Goal: Information Seeking & Learning: Learn about a topic

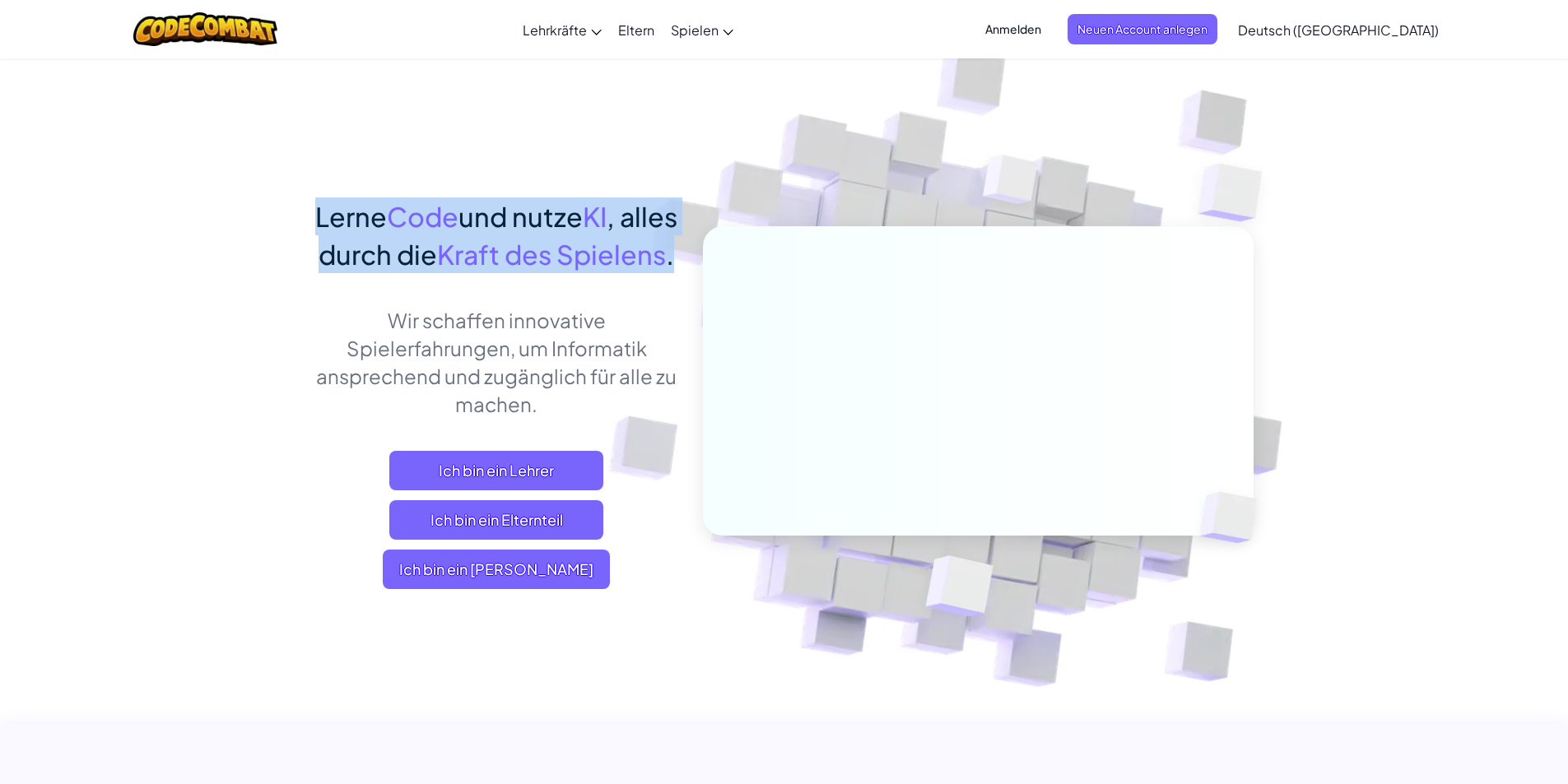
drag, startPoint x: 323, startPoint y: 203, endPoint x: 594, endPoint y: 291, distance: 284.9
click at [594, 273] on h1 "Lerne Code und nutze KI , alles durch die Kraft des Spielens ." at bounding box center [496, 235] width 363 height 76
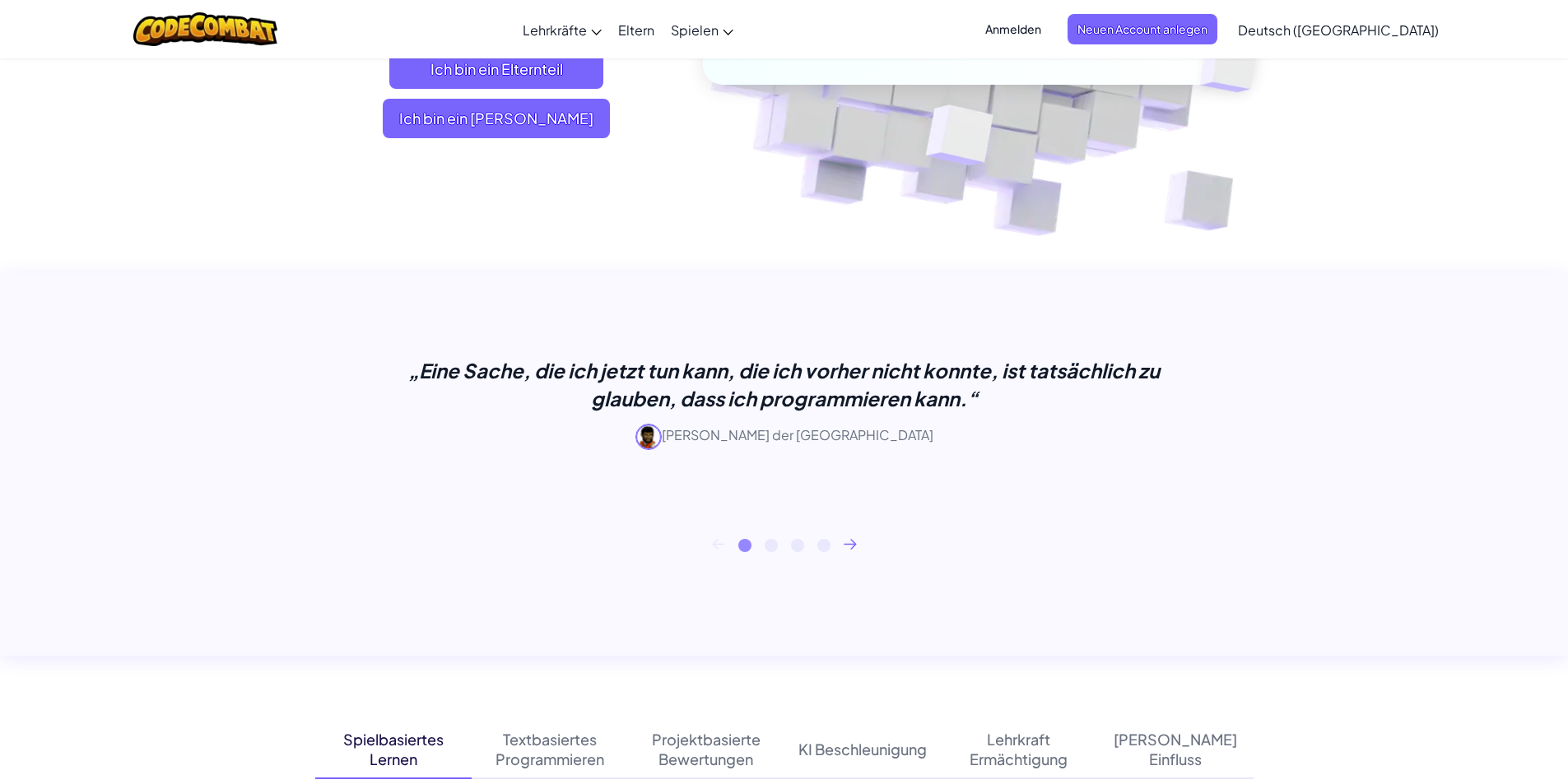
scroll to position [576, 0]
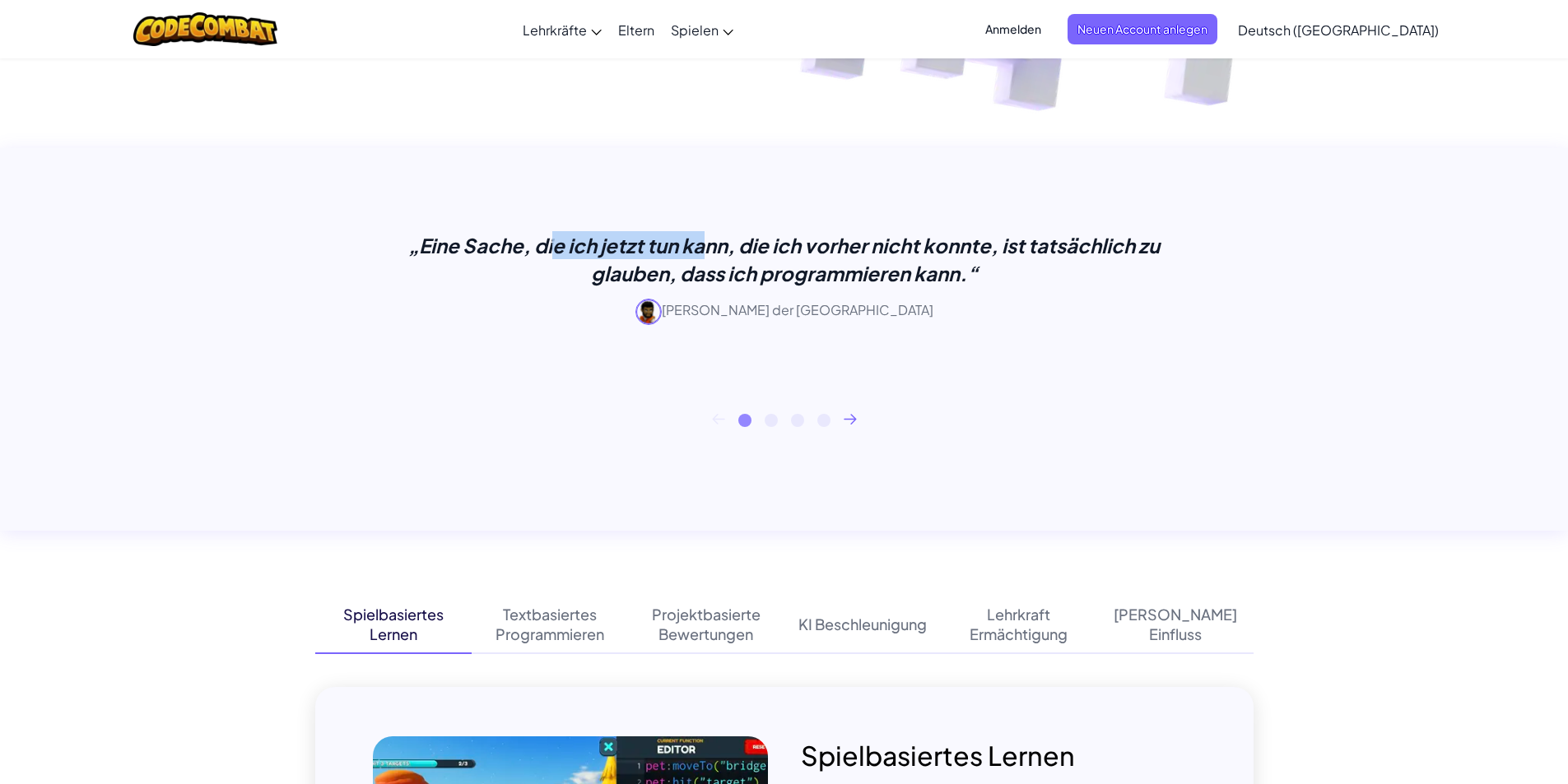
drag, startPoint x: 408, startPoint y: 242, endPoint x: 578, endPoint y: 243, distance: 170.0
click at [578, 243] on p "„Eine Sache, die ich jetzt tun kann, die ich vorher nicht konnte, ist tatsächli…" at bounding box center [784, 259] width 822 height 56
click at [646, 246] on p "„Eine Sache, die ich jetzt tun kann, die ich vorher nicht konnte, ist tatsächli…" at bounding box center [784, 259] width 822 height 56
drag, startPoint x: 747, startPoint y: 237, endPoint x: 1093, endPoint y: 224, distance: 346.2
click at [1055, 225] on div "„Eine Sache, die ich jetzt tun kann, die ich vorher nicht konnte, ist tatsächli…" at bounding box center [784, 291] width 822 height 145
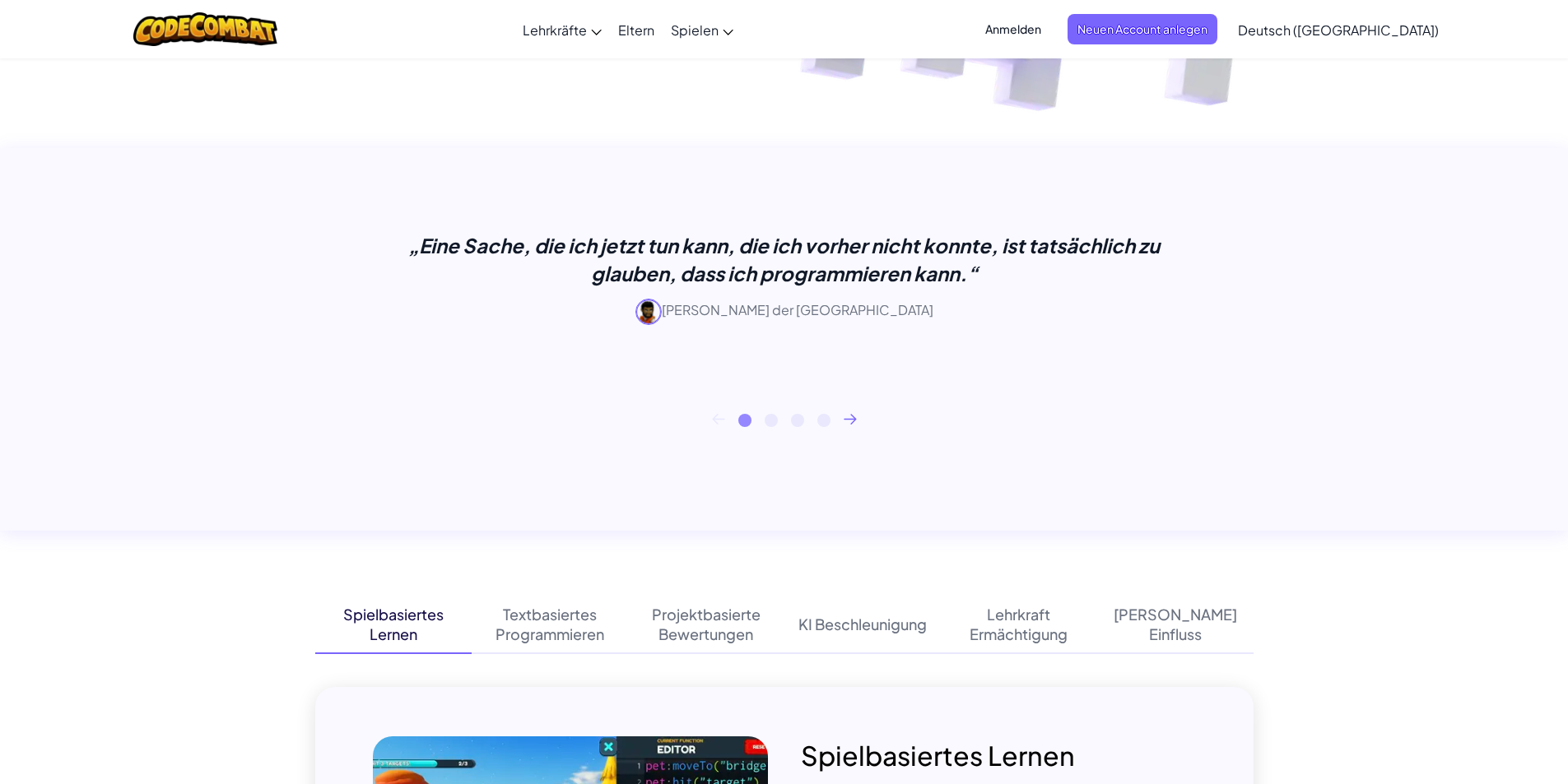
click at [1117, 224] on div "„Eine Sache, die ich jetzt tun kann, die ich vorher nicht konnte, ist tatsächli…" at bounding box center [784, 291] width 822 height 145
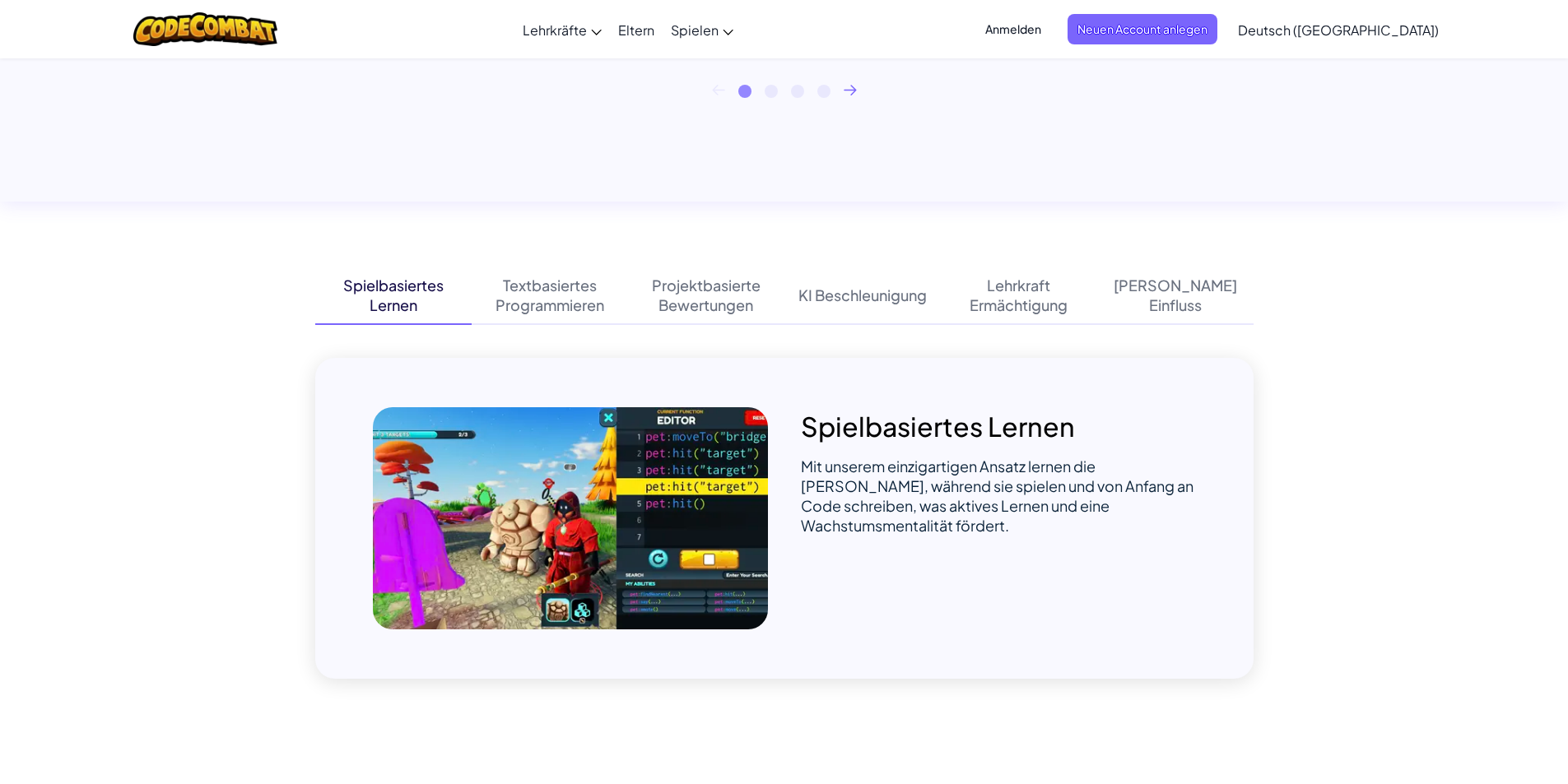
drag, startPoint x: 800, startPoint y: 413, endPoint x: 1082, endPoint y: 407, distance: 282.1
click at [1082, 407] on div "Spielbasiertes Lernen Mit unserem einzigartigen Ansatz lernen die Schüler, währ…" at bounding box center [784, 518] width 938 height 321
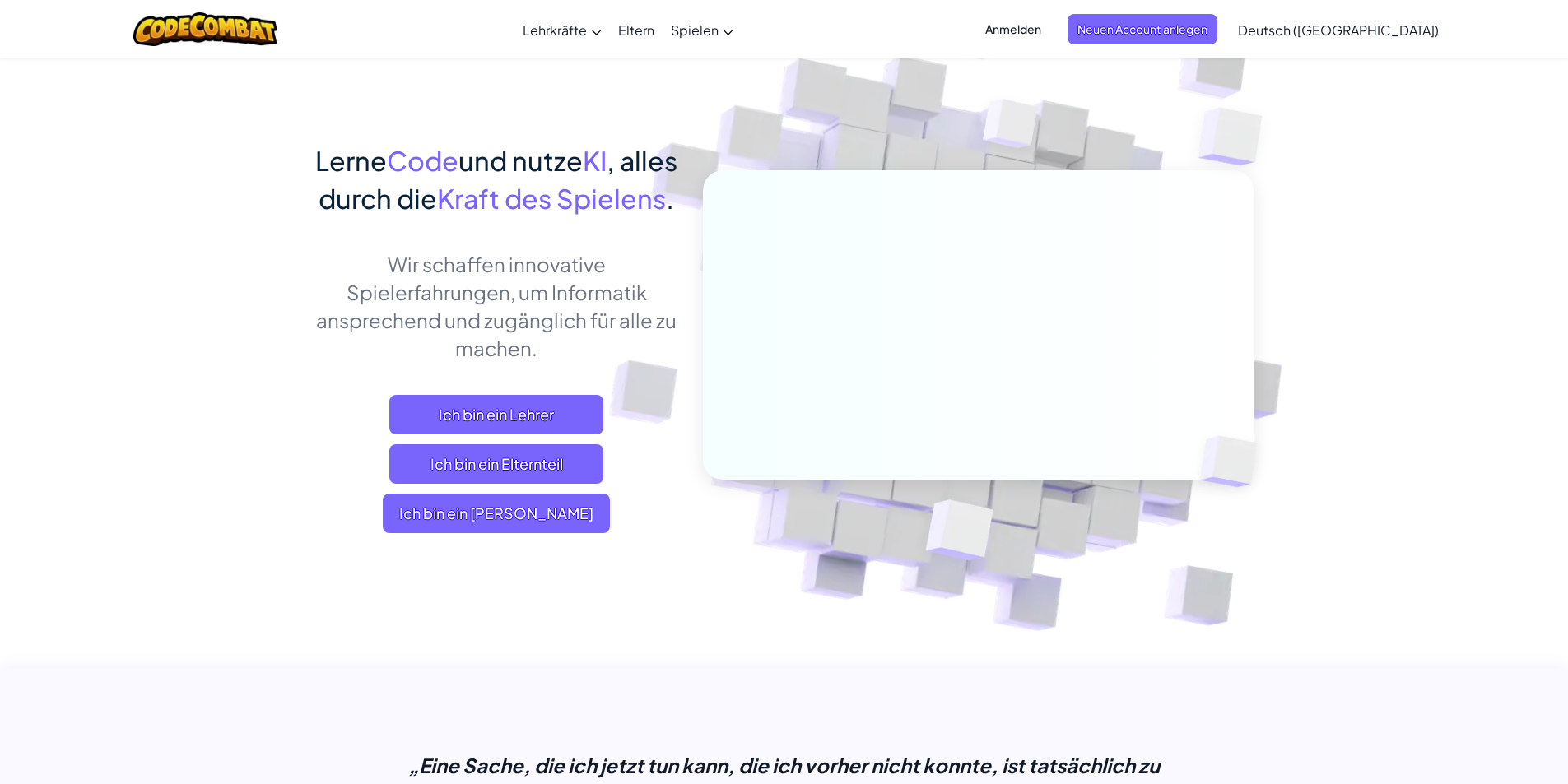
scroll to position [0, 0]
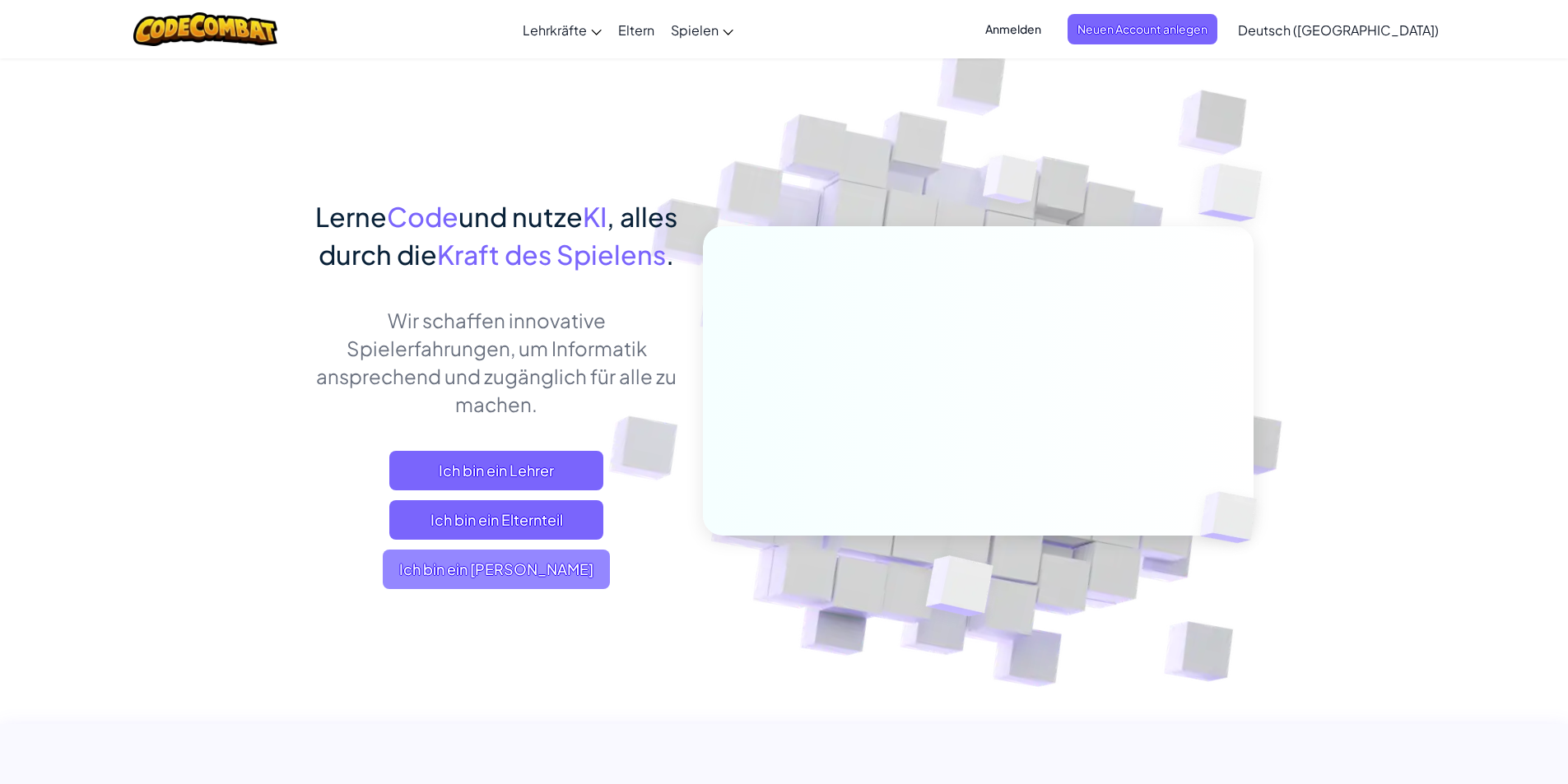
click at [569, 589] on span "Ich bin ein [PERSON_NAME]" at bounding box center [496, 569] width 227 height 39
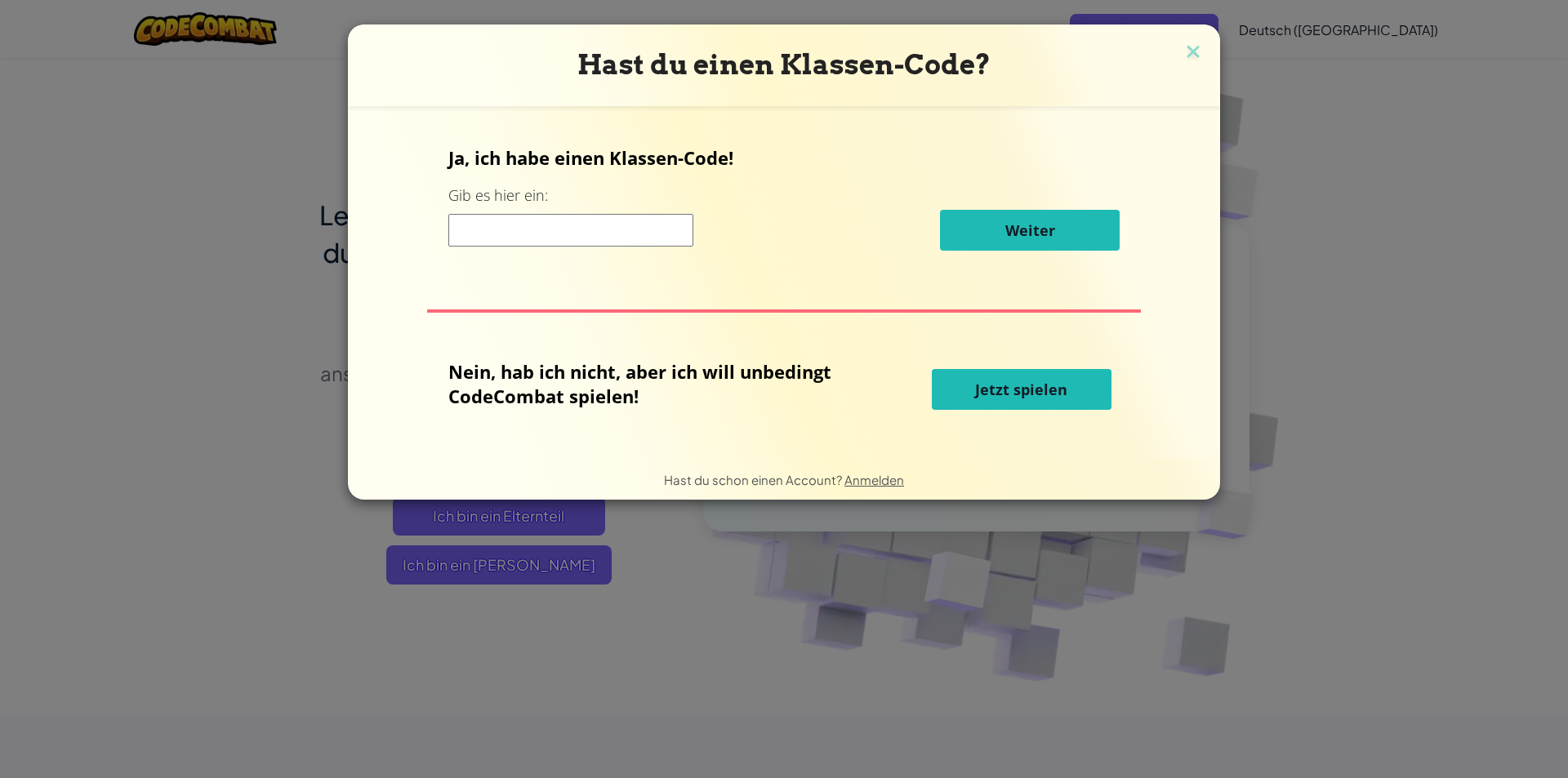
click at [558, 232] on input at bounding box center [571, 230] width 245 height 32
drag, startPoint x: 490, startPoint y: 163, endPoint x: 777, endPoint y: 168, distance: 287.0
click at [777, 168] on p "Ja, ich habe einen Klassen-Code!" at bounding box center [784, 158] width 671 height 25
drag, startPoint x: 620, startPoint y: 160, endPoint x: 754, endPoint y: 162, distance: 134.0
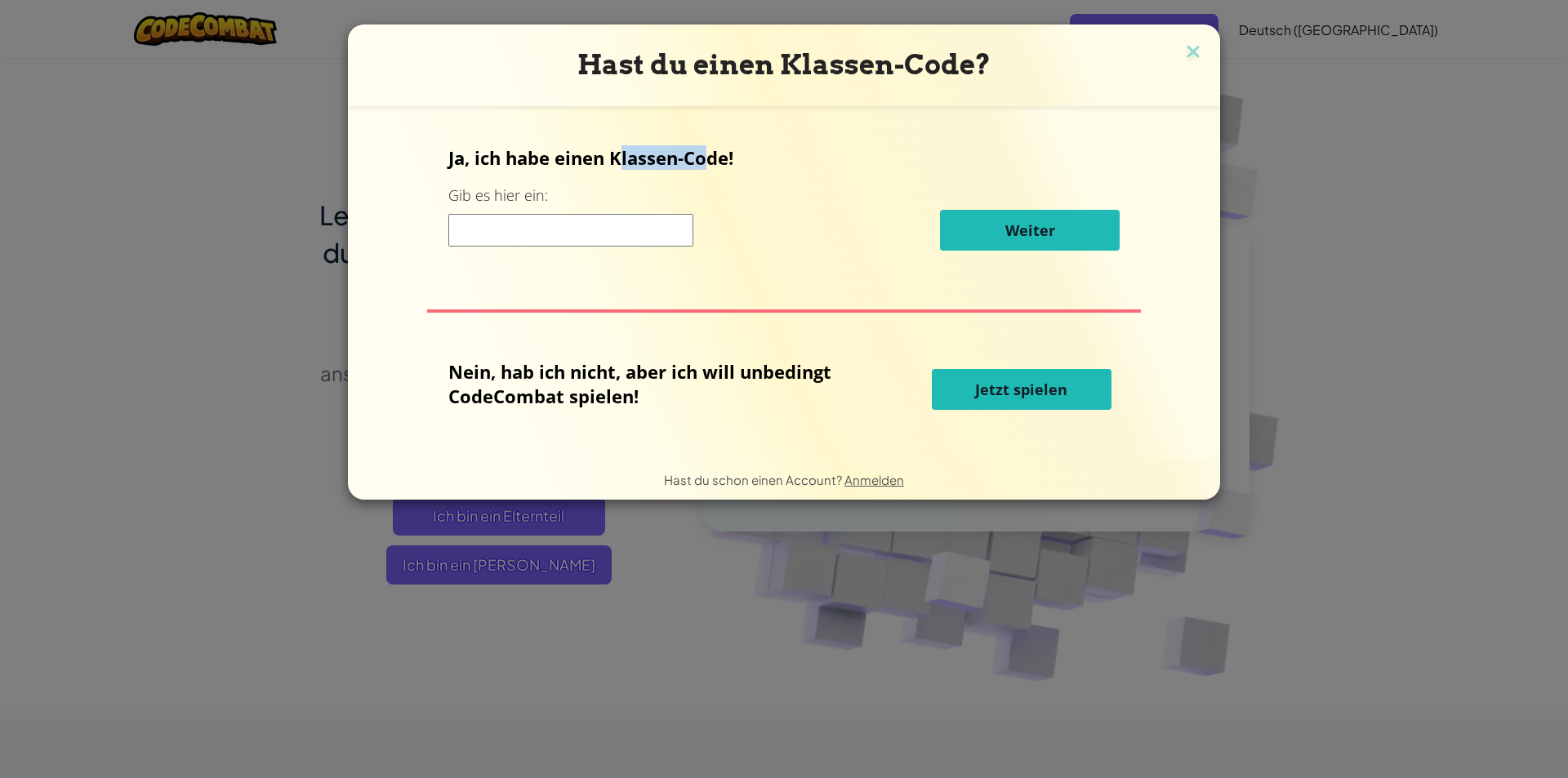
click at [712, 160] on p "Ja, ich habe einen Klassen-Code!" at bounding box center [784, 158] width 671 height 25
click at [754, 162] on p "Ja, ich habe einen Klassen-Code!" at bounding box center [784, 158] width 671 height 25
drag, startPoint x: 438, startPoint y: 200, endPoint x: 584, endPoint y: 188, distance: 146.5
click at [583, 188] on div "Ja, ich habe einen Klassen-Code! Gib es hier ein: Weiter Nein, hab ich nicht, a…" at bounding box center [784, 282] width 839 height 320
drag, startPoint x: 665, startPoint y: 201, endPoint x: 647, endPoint y: 235, distance: 38.5
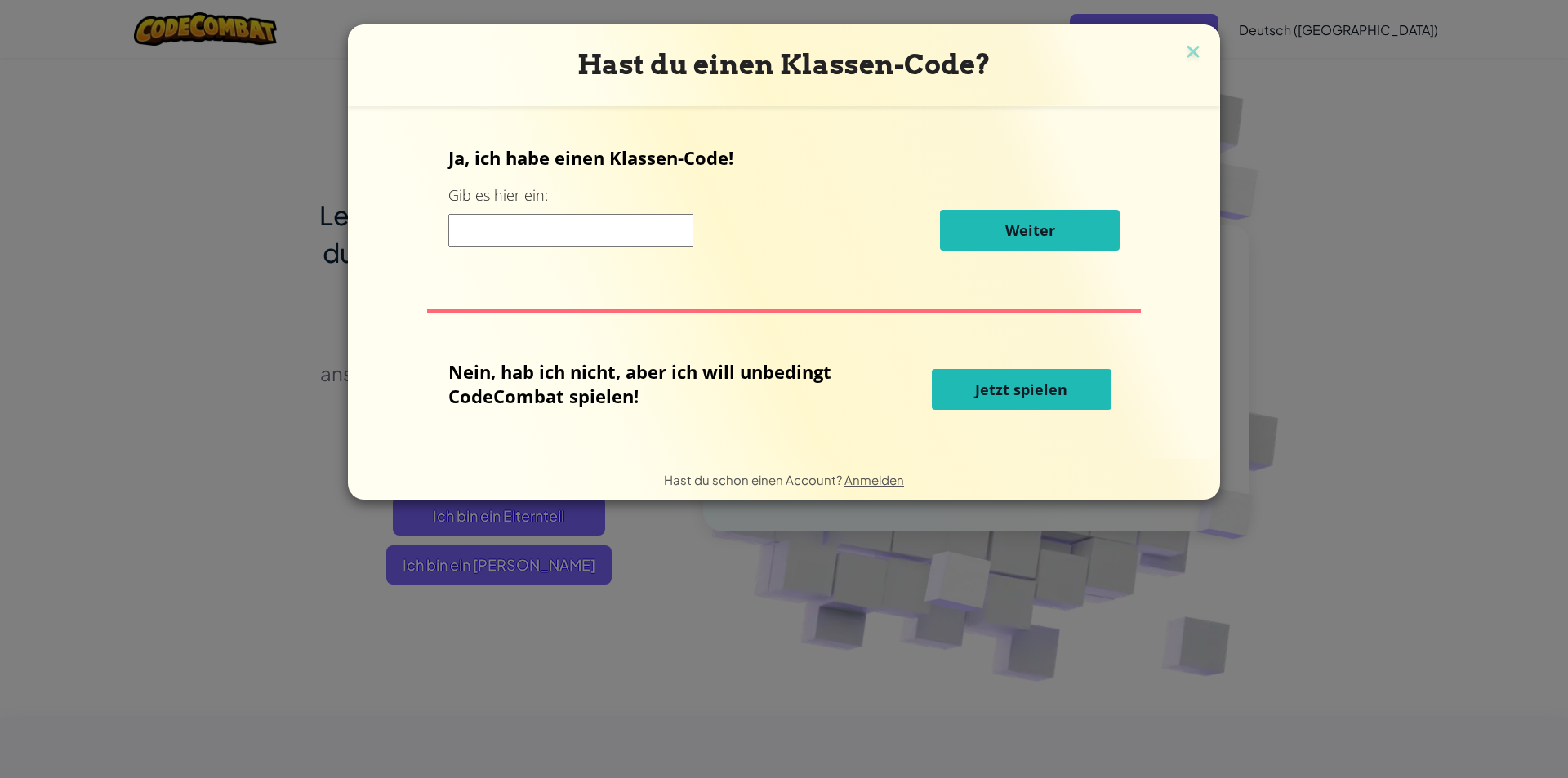
click at [666, 204] on div "Ja, ich habe einen Klassen-Code! Gib es hier ein: Weiter" at bounding box center [784, 203] width 671 height 117
click at [630, 244] on input at bounding box center [571, 230] width 245 height 32
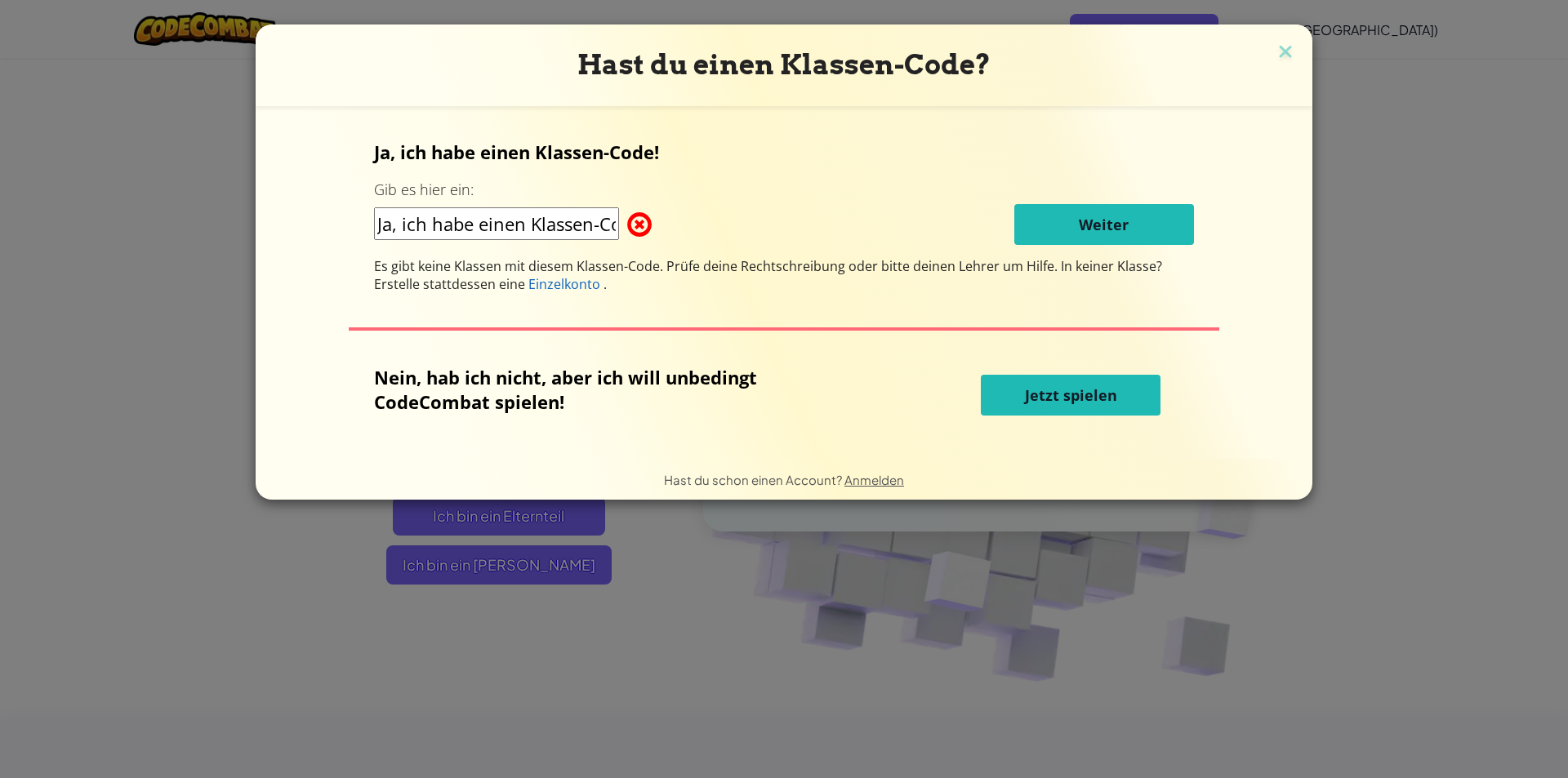
scroll to position [0, 31]
drag, startPoint x: 577, startPoint y: 224, endPoint x: 628, endPoint y: 237, distance: 52.6
click at [627, 237] on div "Ja, ich habe einen Klassen-Code!" at bounding box center [500, 224] width 253 height 34
click at [556, 235] on input "Ja, ich habe einen Klassen-Code!" at bounding box center [497, 223] width 245 height 32
drag, startPoint x: 560, startPoint y: 224, endPoint x: 666, endPoint y: 226, distance: 106.0
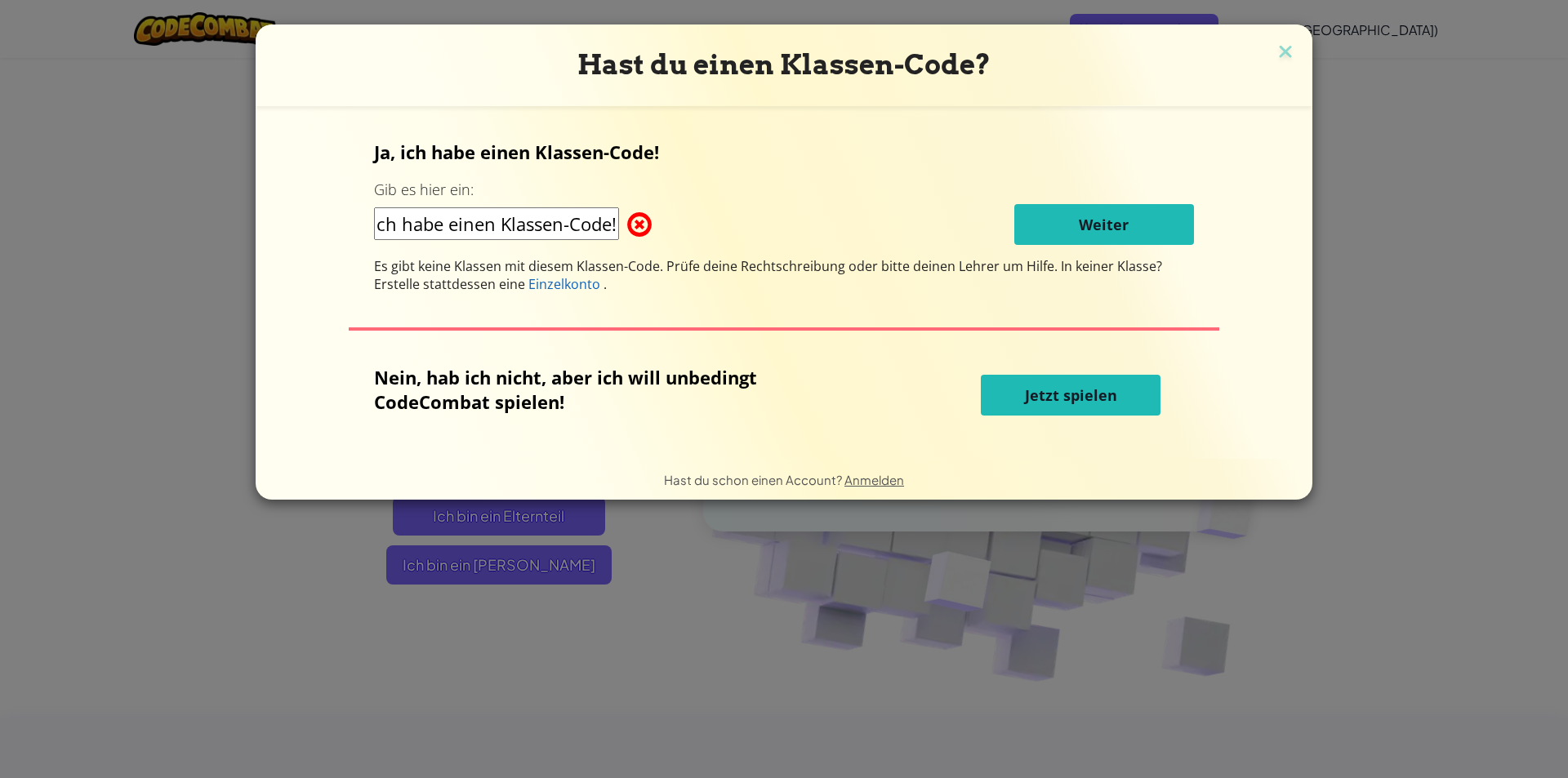
click at [627, 223] on div "Ja, ich habe einen Klassen-Code!" at bounding box center [500, 224] width 253 height 34
type input "Ja, ich habe einen Klassen-Code!"
drag, startPoint x: 376, startPoint y: 269, endPoint x: 779, endPoint y: 274, distance: 403.0
click at [770, 274] on div "Ja, ich habe einen Klassen-Code! Gib es hier ein: Ja, ich habe einen Klassen-Co…" at bounding box center [784, 282] width 1025 height 320
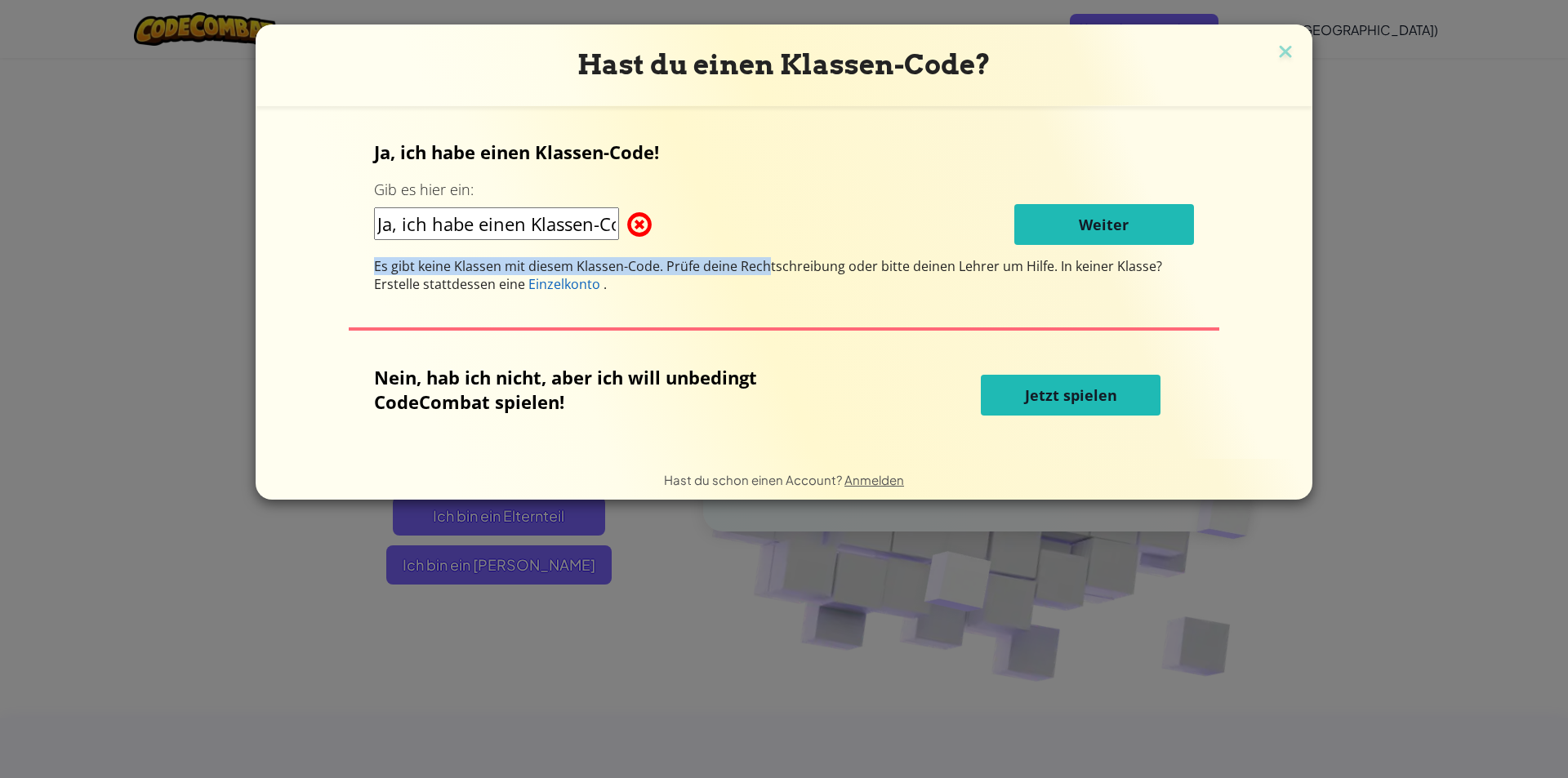
drag, startPoint x: 967, startPoint y: 284, endPoint x: 962, endPoint y: 296, distance: 13.0
click at [965, 288] on div "Es gibt keine Klassen mit diesem Klassen-Code. Prüfe deine Rechtschreibung oder…" at bounding box center [784, 275] width 819 height 36
click at [1070, 400] on span "Jetzt spielen" at bounding box center [1071, 395] width 93 height 20
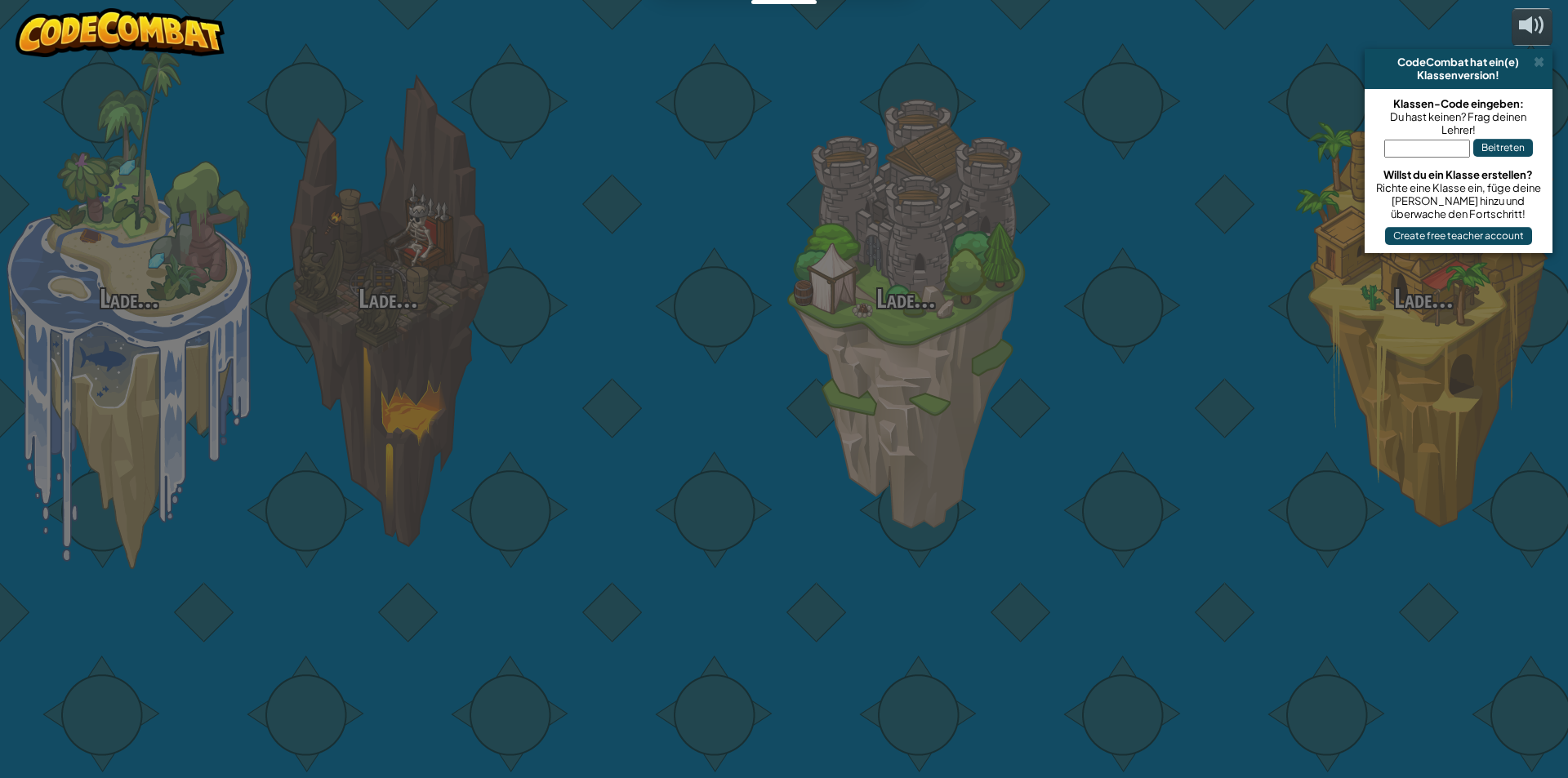
select select "de-DE"
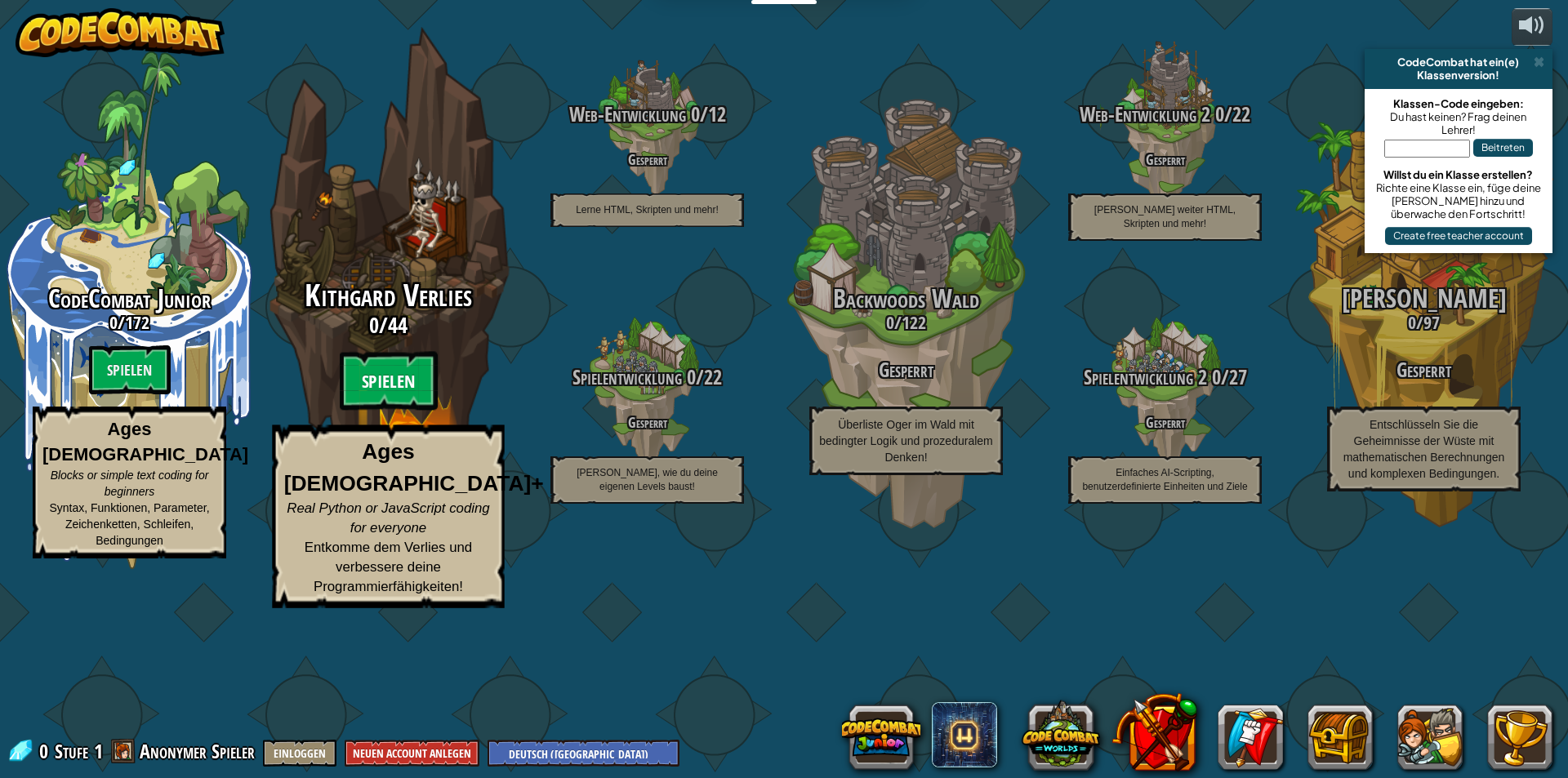
click at [396, 410] on btn "Spielen" at bounding box center [389, 382] width 98 height 59
select select "de-DE"
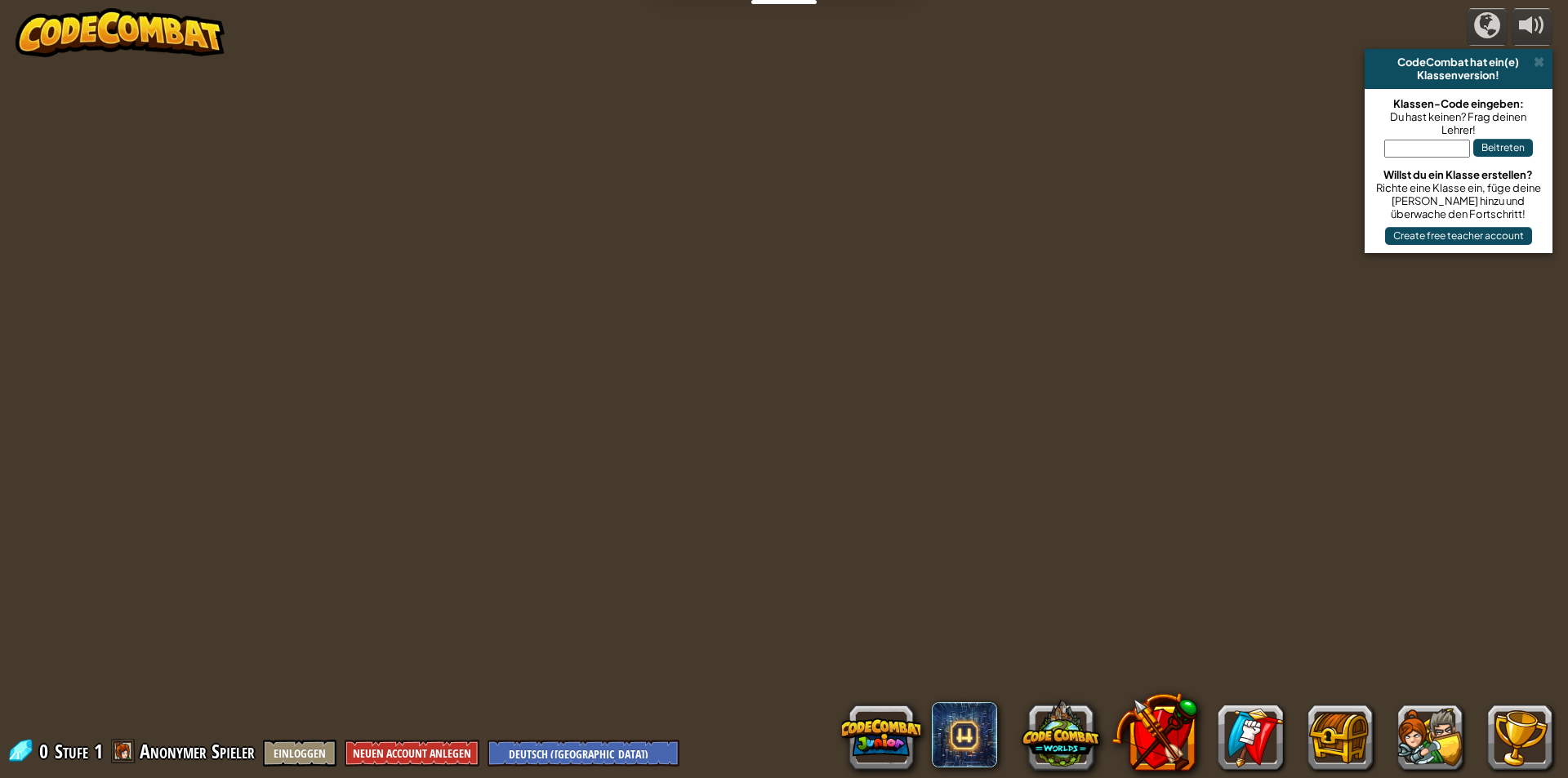
select select "de-DE"
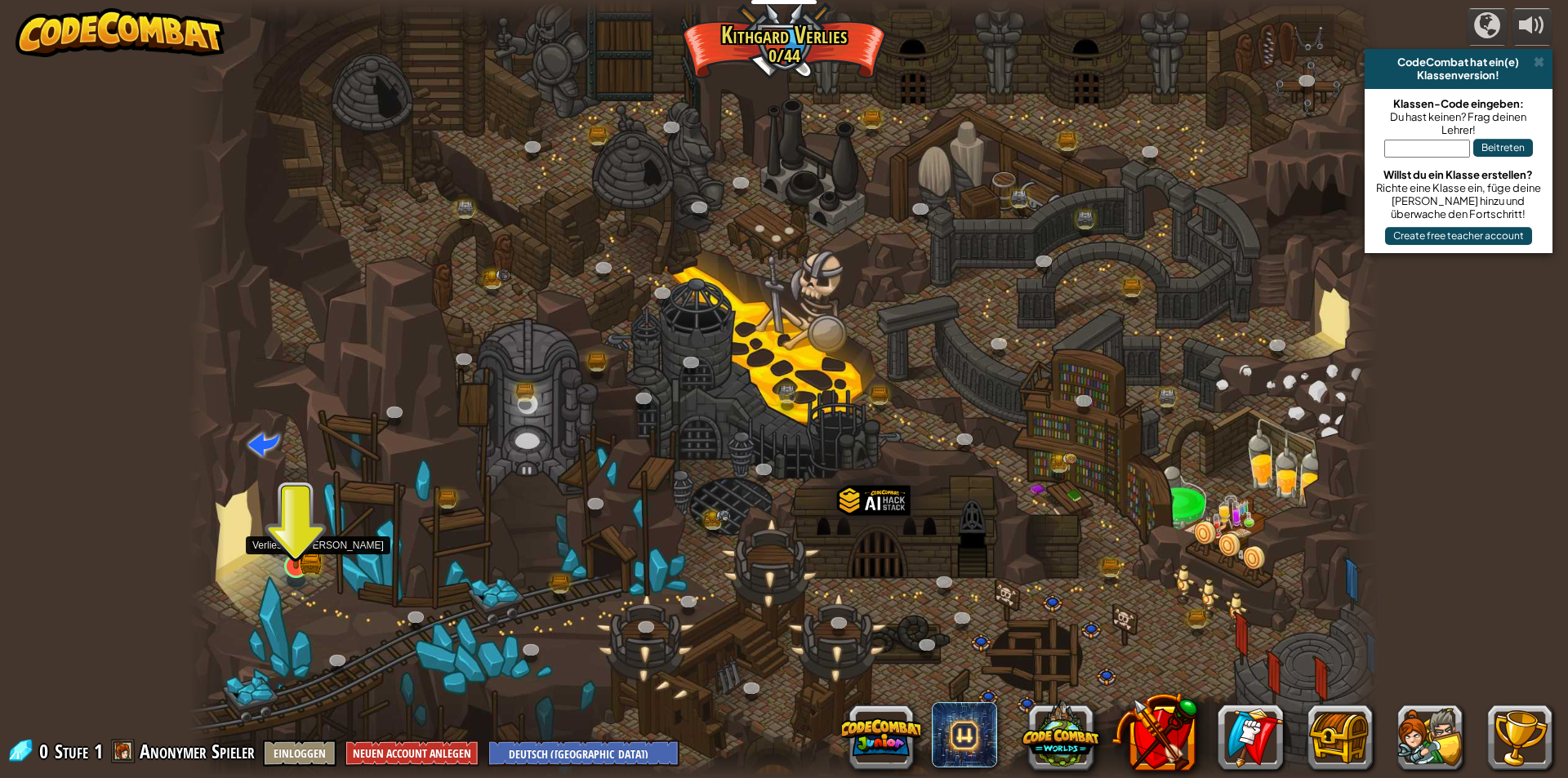
click at [307, 562] on img at bounding box center [295, 534] width 32 height 71
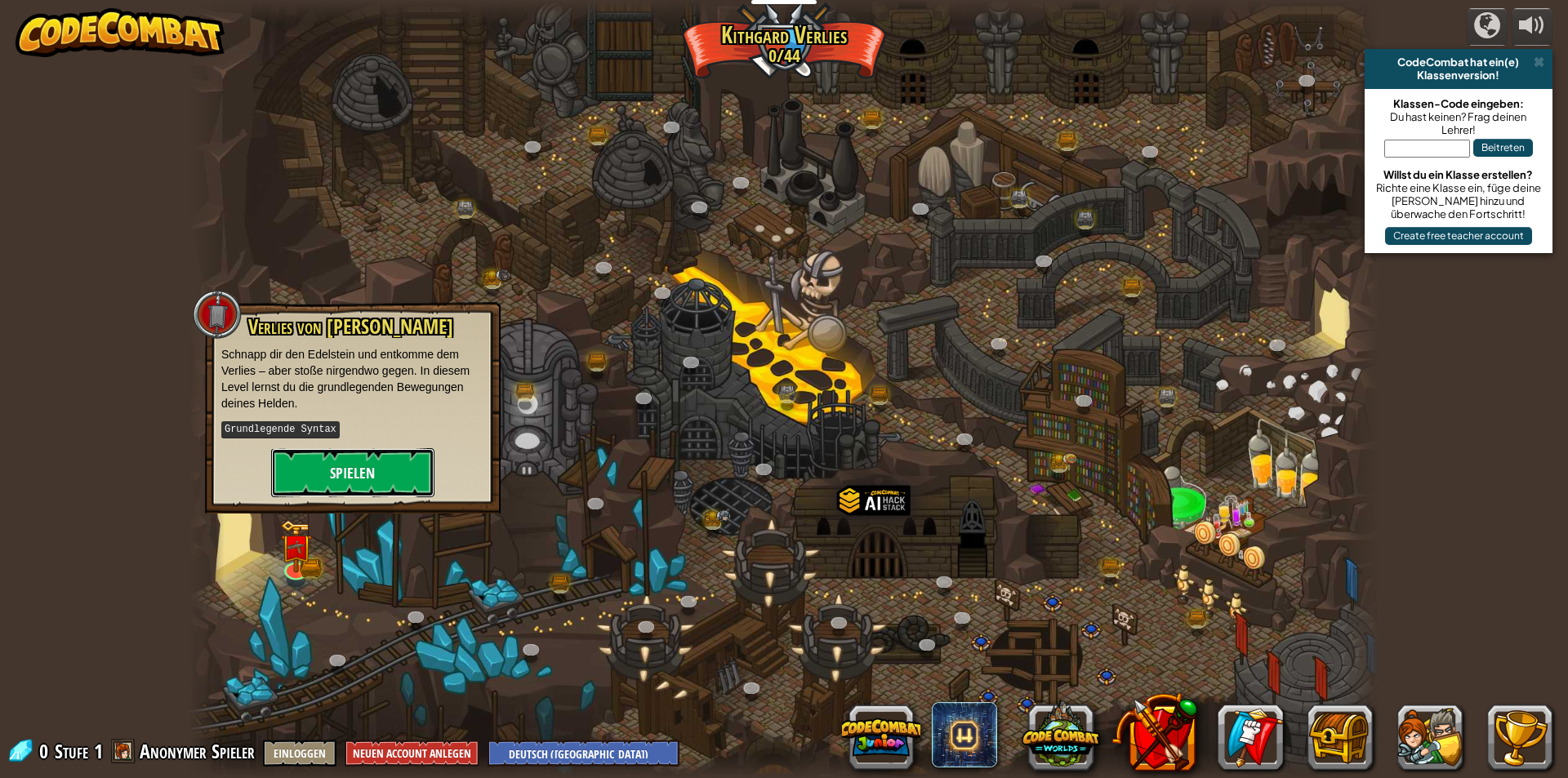
click at [373, 472] on button "Spielen" at bounding box center [352, 473] width 163 height 49
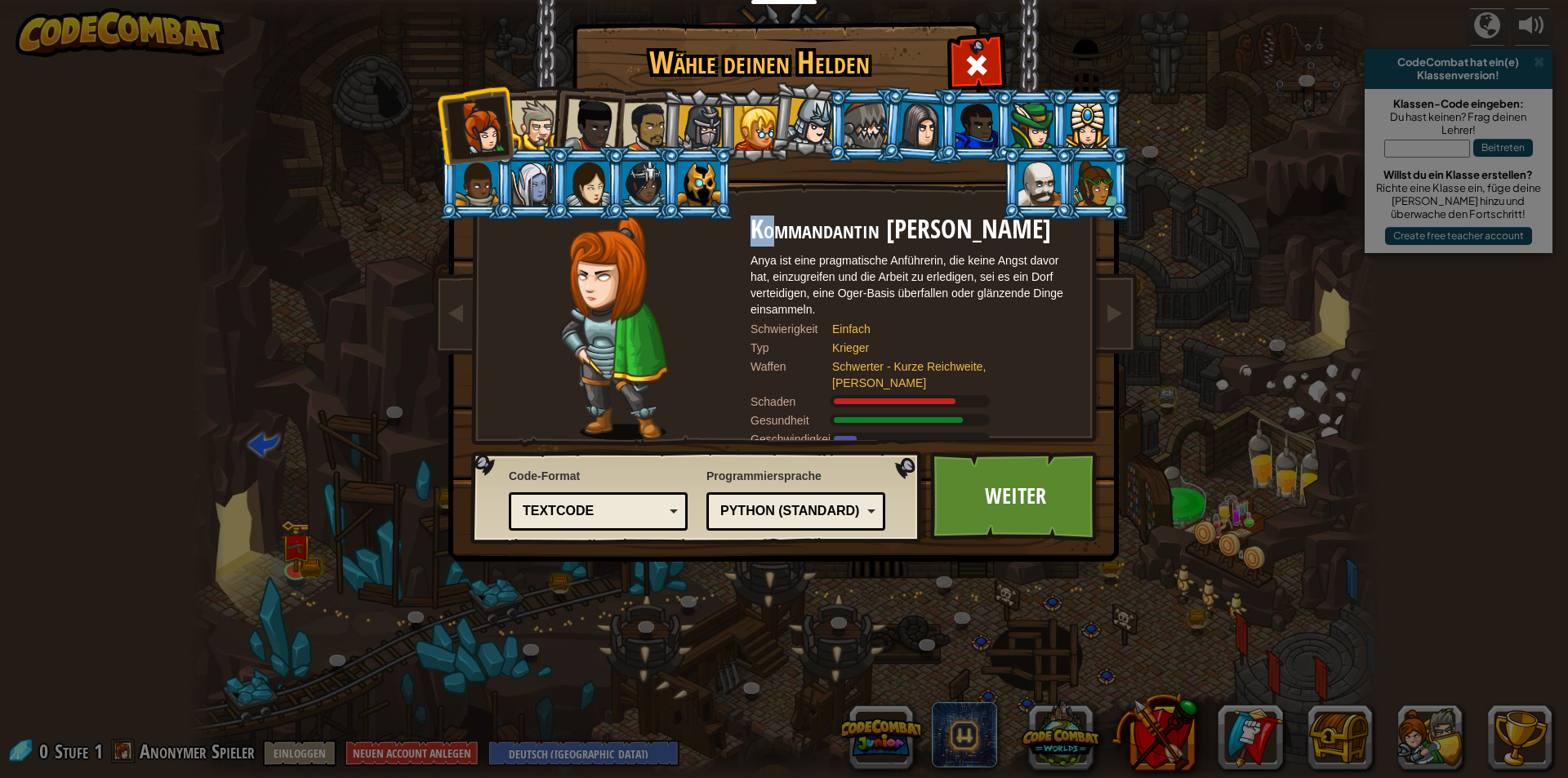
drag, startPoint x: 789, startPoint y: 225, endPoint x: 748, endPoint y: 306, distance: 90.8
click at [748, 216] on div "Kommandantin [PERSON_NAME] Anya ist eine pragmatische Anführerin, die keine Ang…" at bounding box center [784, 216] width 613 height 0
click at [773, 270] on div "Anya ist eine pragmatische Anführerin, die keine Angst davor hat, einzugreifen …" at bounding box center [914, 284] width 327 height 65
click at [731, 255] on div at bounding box center [614, 327] width 273 height 224
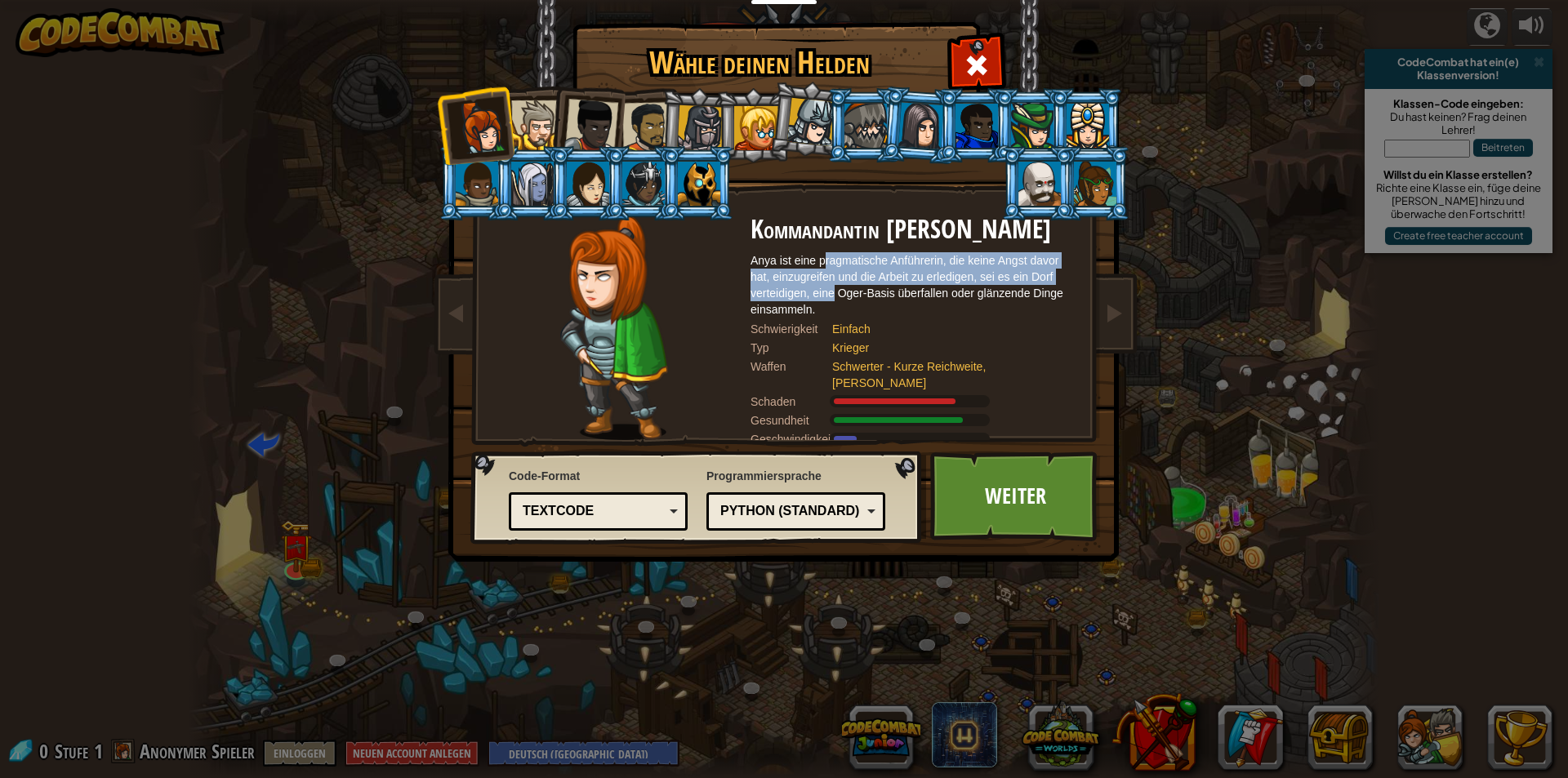
drag, startPoint x: 825, startPoint y: 257, endPoint x: 834, endPoint y: 294, distance: 38.1
click at [834, 294] on div "Anya ist eine pragmatische Anführerin, die keine Angst davor hat, einzugreifen …" at bounding box center [914, 284] width 327 height 65
click at [797, 314] on div "Anya ist eine pragmatische Anführerin, die keine Angst davor hat, einzugreifen …" at bounding box center [914, 284] width 327 height 65
drag, startPoint x: 677, startPoint y: 297, endPoint x: 842, endPoint y: 289, distance: 165.2
click at [842, 216] on div "Kommandantin [PERSON_NAME] Anya ist eine pragmatische Anführerin, die keine Ang…" at bounding box center [784, 216] width 613 height 0
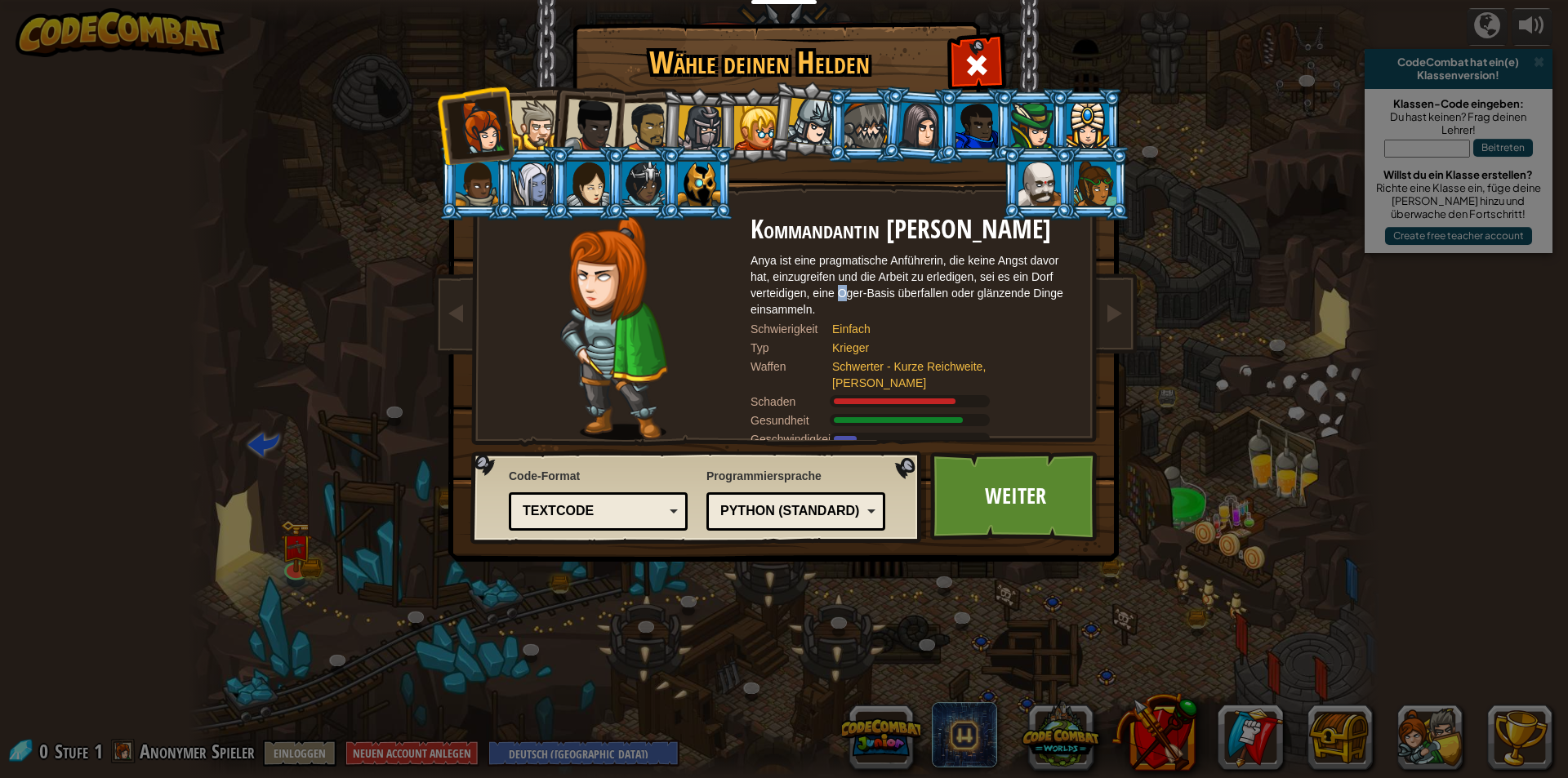
drag, startPoint x: 842, startPoint y: 289, endPoint x: 851, endPoint y: 297, distance: 12.0
click at [847, 294] on div "Anya ist eine pragmatische Anführerin, die keine Angst davor hat, einzugreifen …" at bounding box center [914, 284] width 327 height 65
click at [861, 309] on div "Anya ist eine pragmatische Anführerin, die keine Angst davor hat, einzugreifen …" at bounding box center [914, 284] width 327 height 65
click at [784, 511] on div "Python (Standard)" at bounding box center [791, 512] width 141 height 19
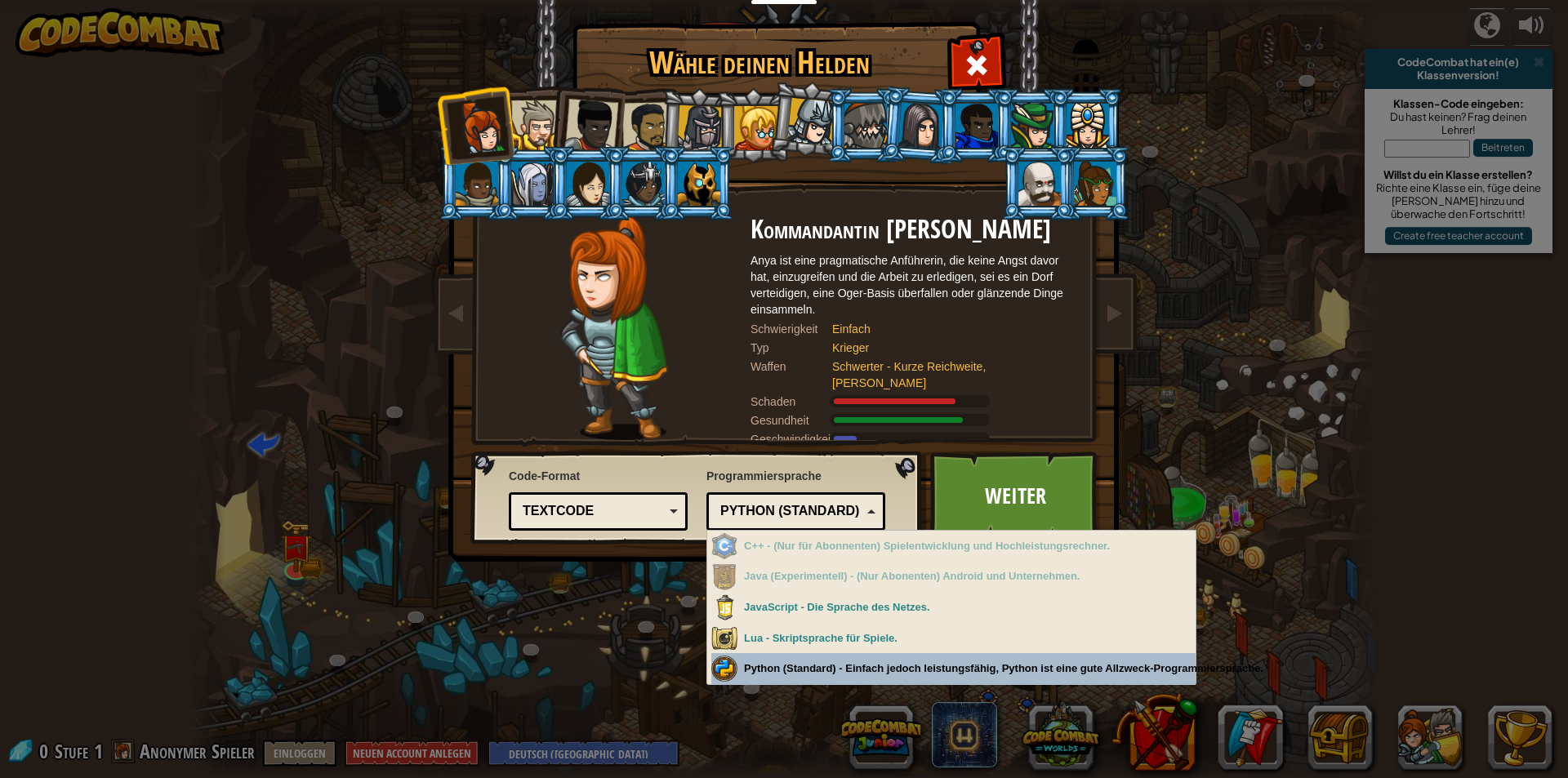
click at [872, 663] on div "Wähle deinen Helden 0 Kommandantin [PERSON_NAME] ist eine pragmatische Anführer…" at bounding box center [784, 389] width 1568 height 778
click at [873, 663] on div "Wähle deinen Helden 0 Kommandantin [PERSON_NAME] ist eine pragmatische Anführer…" at bounding box center [784, 389] width 1568 height 778
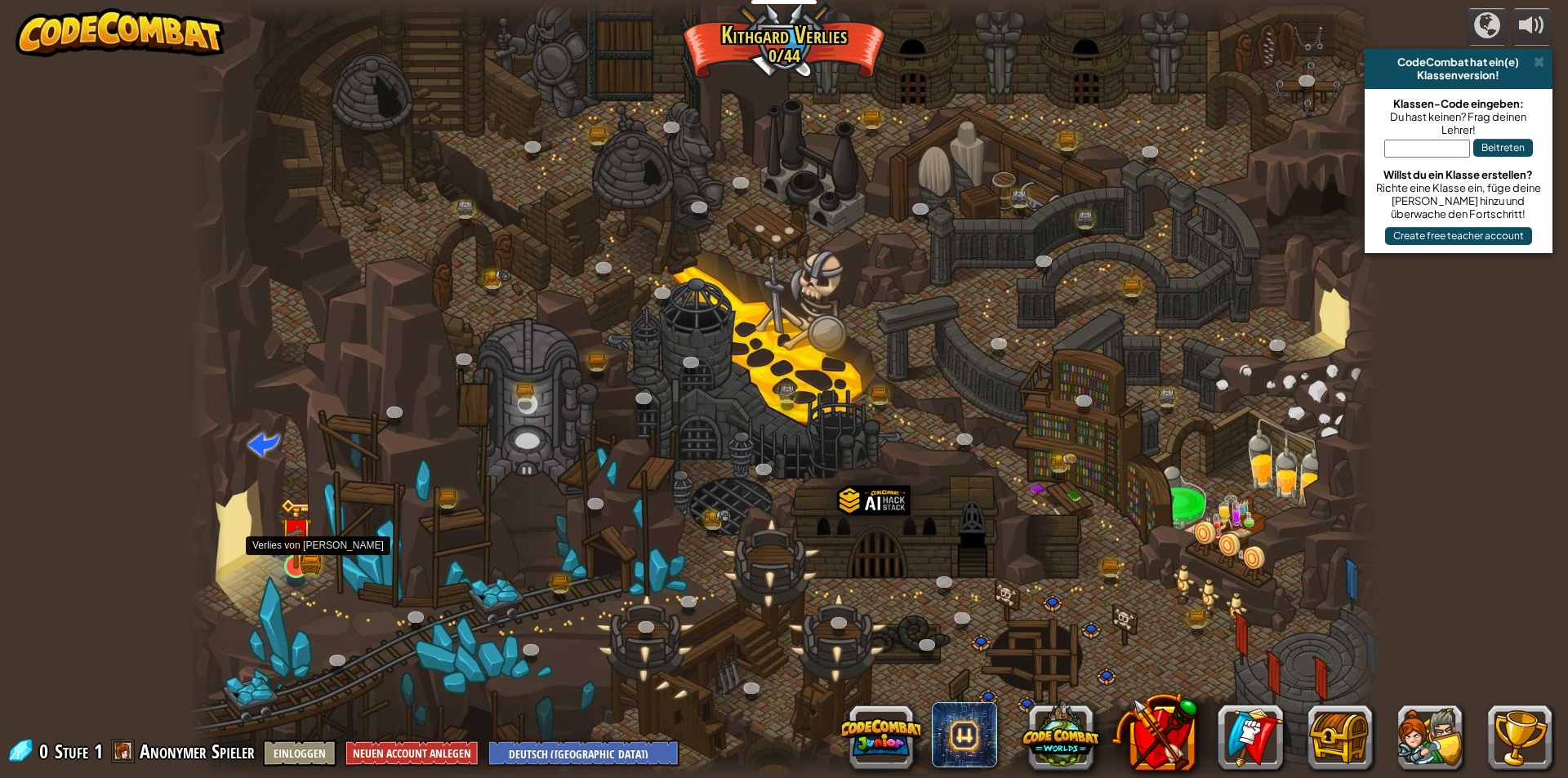
click at [297, 568] on img at bounding box center [295, 534] width 32 height 71
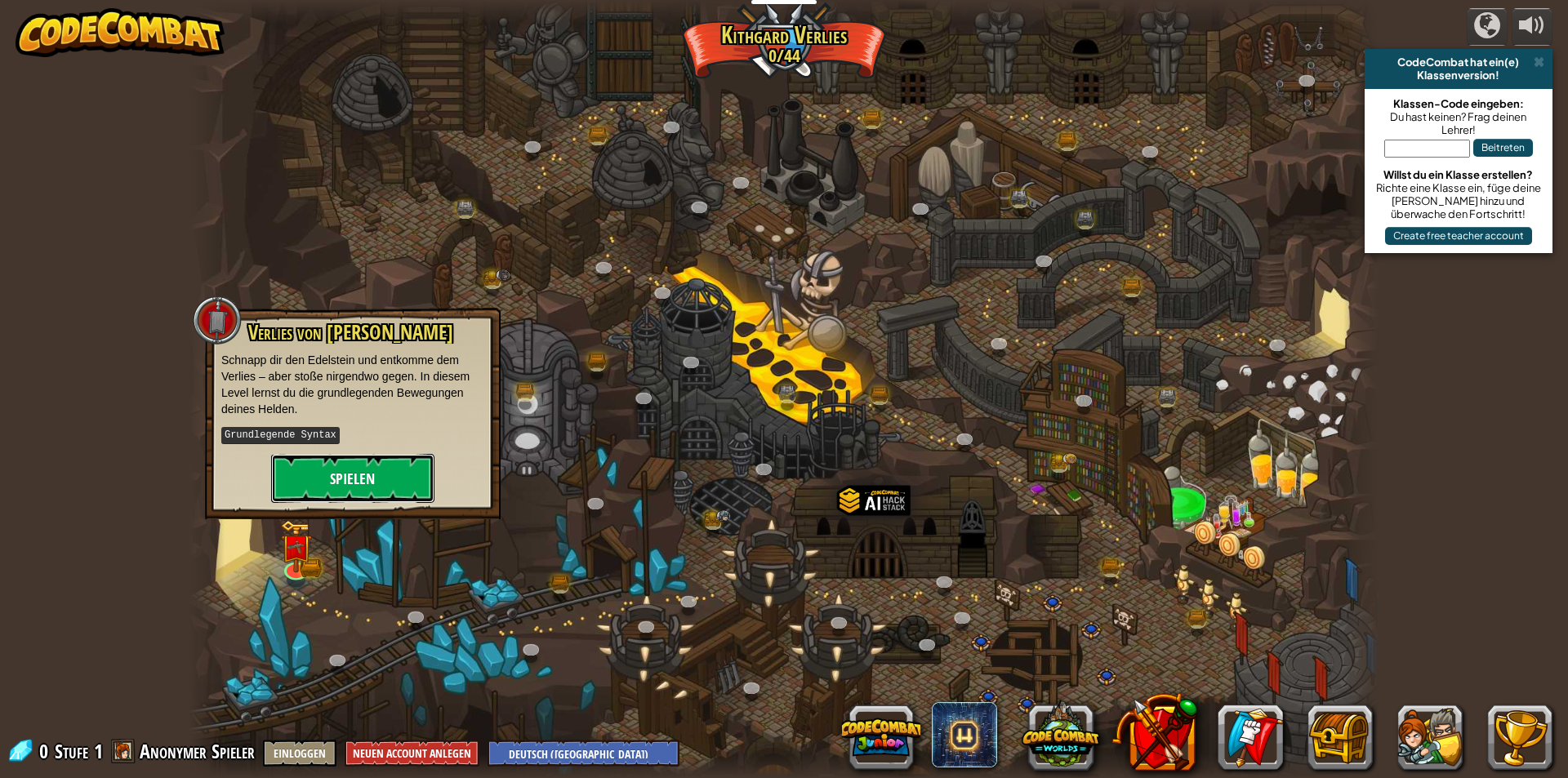
click at [376, 494] on button "Spielen" at bounding box center [352, 478] width 163 height 49
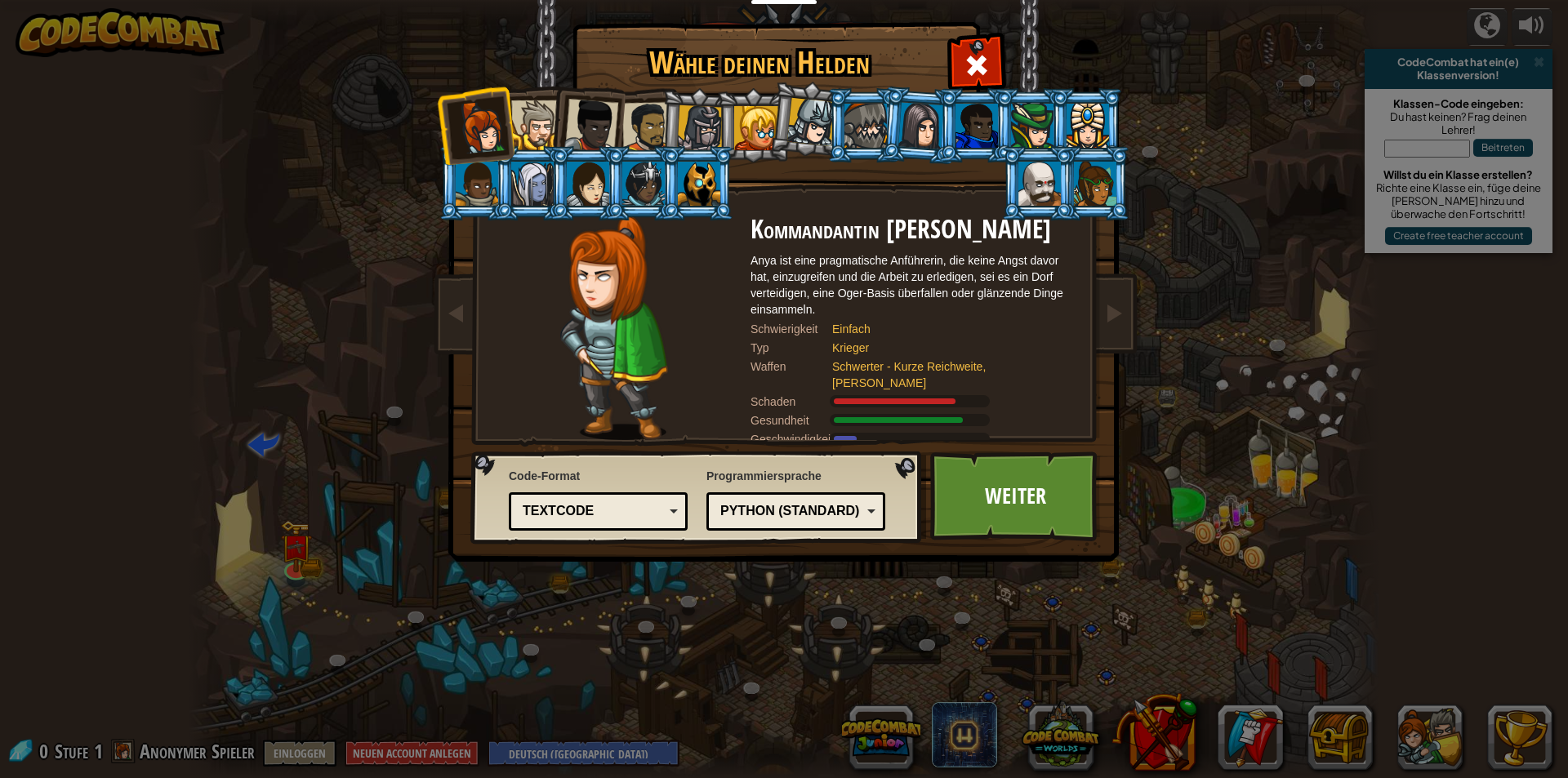
click at [630, 515] on div "Textcode" at bounding box center [593, 512] width 141 height 19
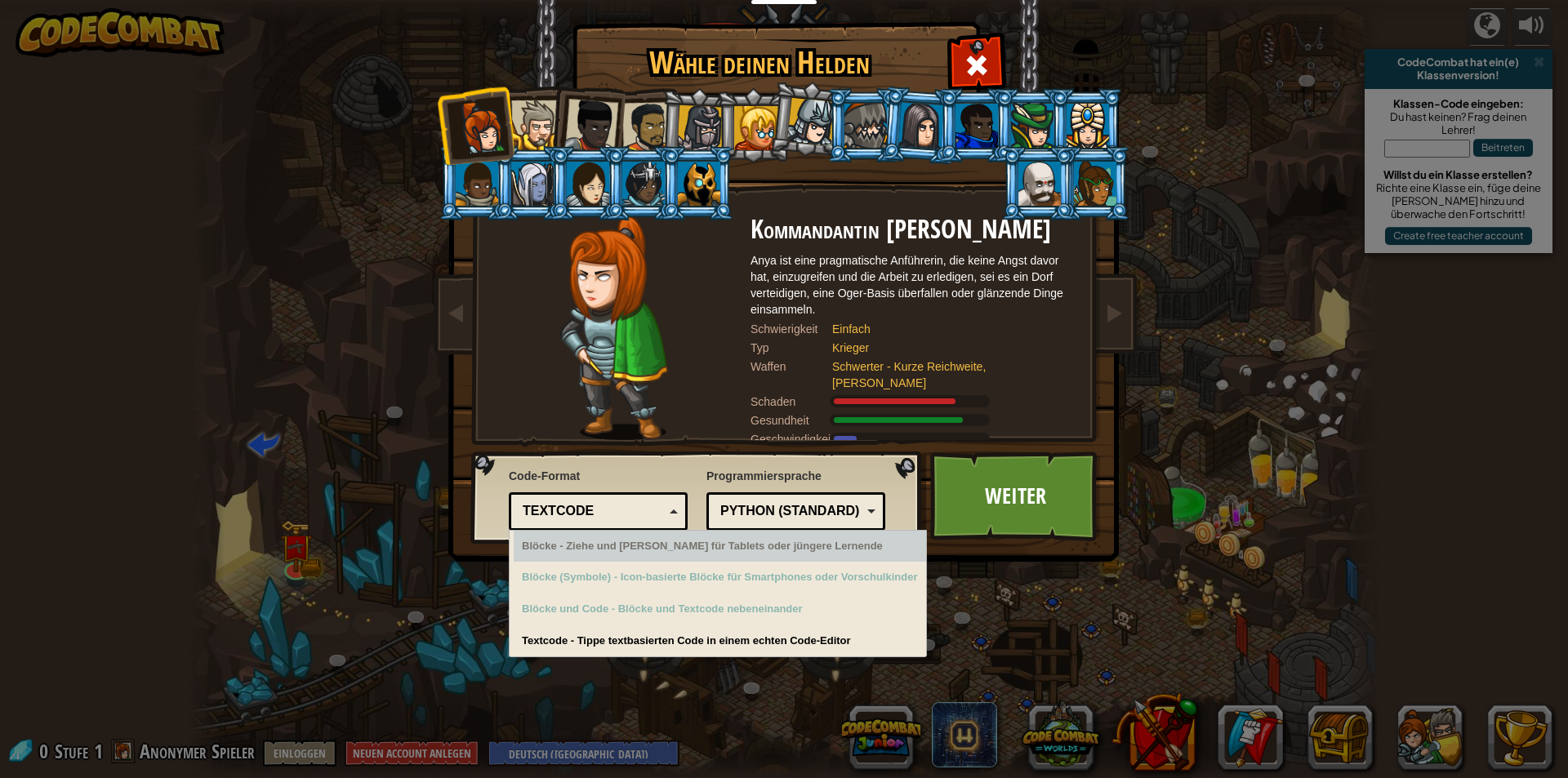
click at [630, 510] on div "Textcode" at bounding box center [593, 512] width 141 height 19
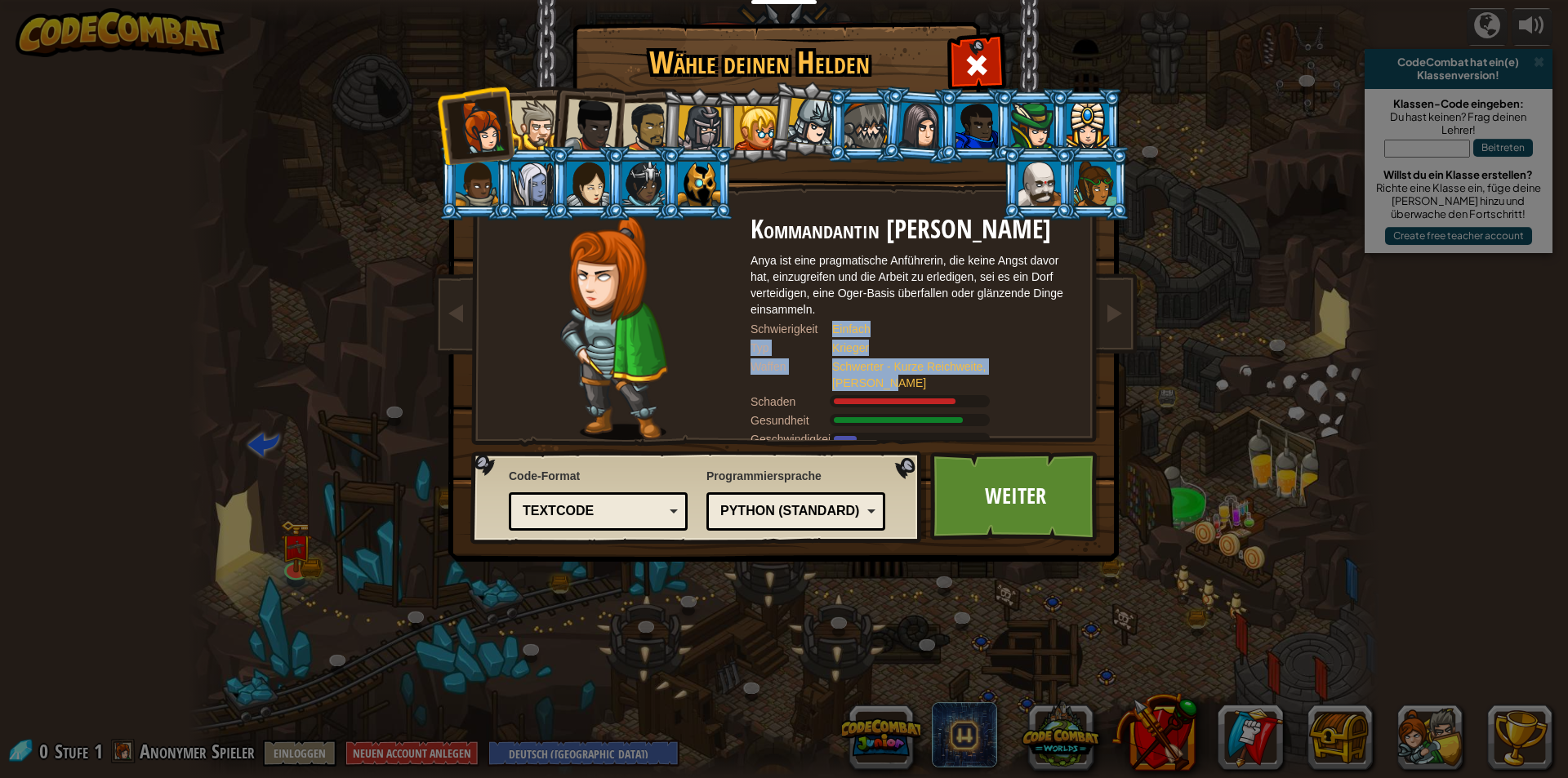
drag, startPoint x: 858, startPoint y: 324, endPoint x: 1058, endPoint y: 371, distance: 205.4
click at [1055, 371] on div "Kommandantin [PERSON_NAME] Anya ist eine pragmatische Anführerin, die keine Ang…" at bounding box center [914, 327] width 327 height 224
click at [1069, 369] on div "Waffen Schwerter - Kurze Reichweite, [PERSON_NAME]" at bounding box center [914, 375] width 327 height 32
click at [1003, 519] on link "Weiter" at bounding box center [1015, 496] width 171 height 90
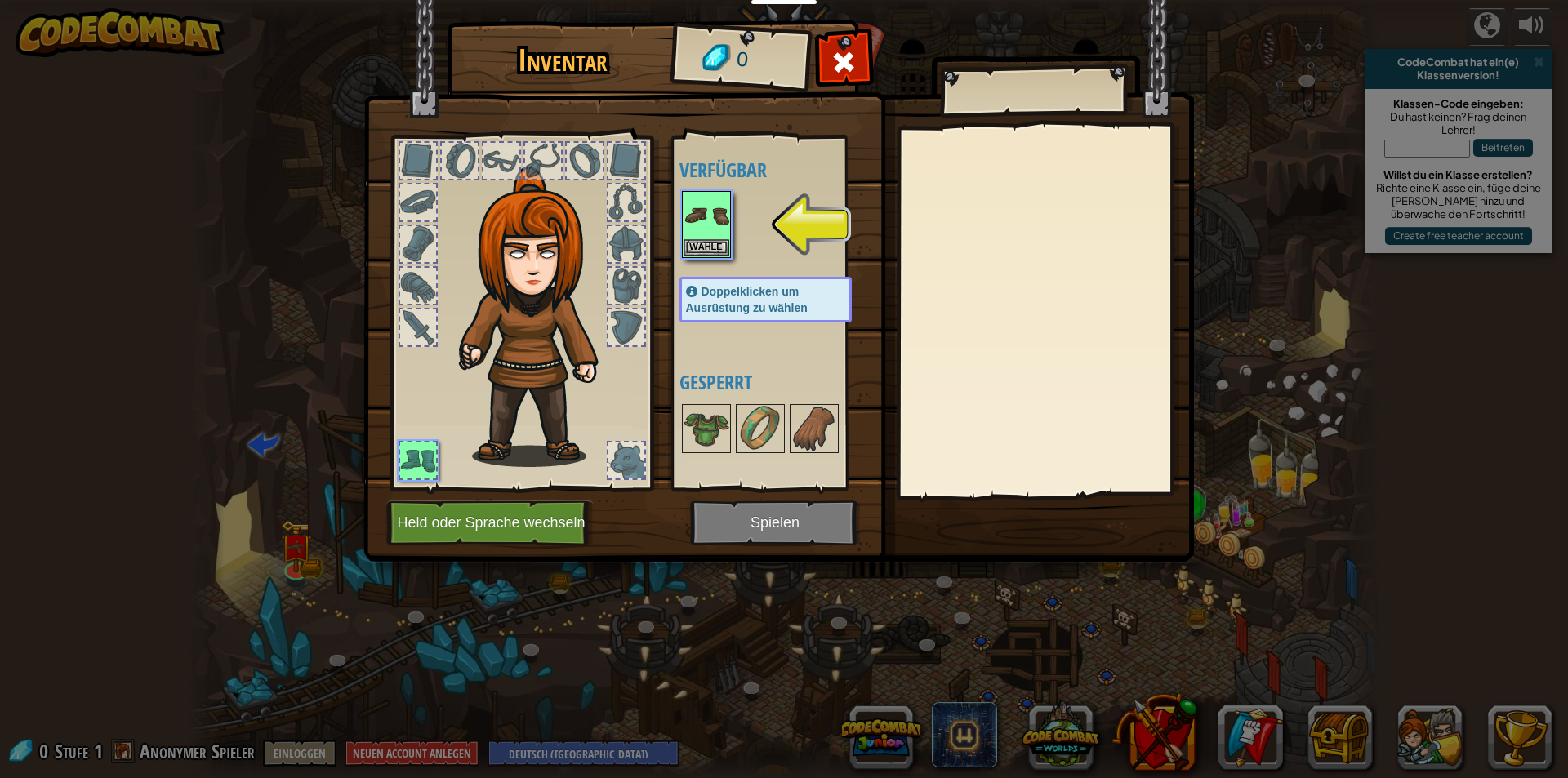
click at [1032, 175] on div at bounding box center [1046, 311] width 288 height 367
click at [700, 239] on button "Wähle" at bounding box center [707, 247] width 46 height 17
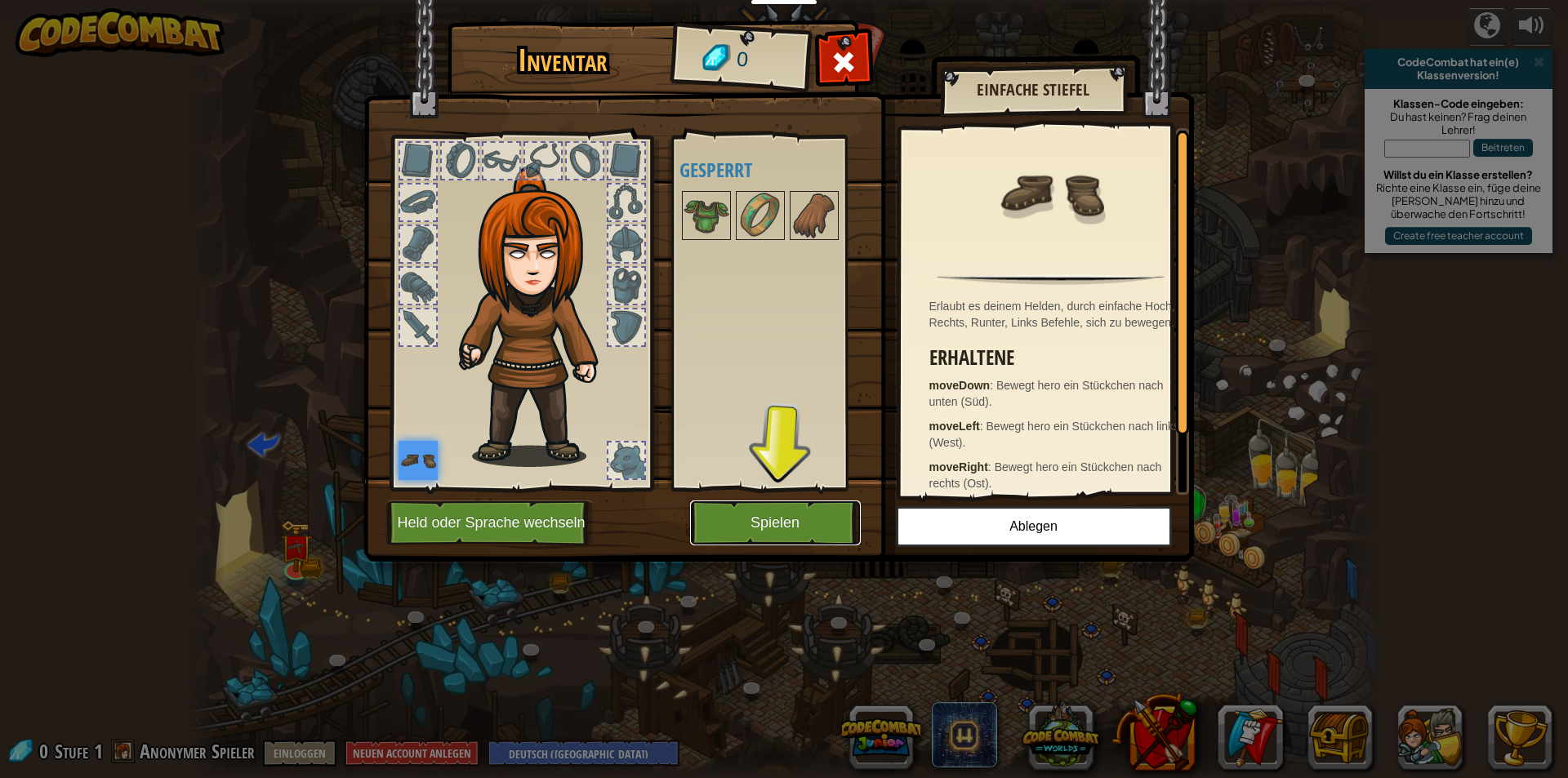
click at [808, 504] on button "Spielen" at bounding box center [775, 522] width 171 height 45
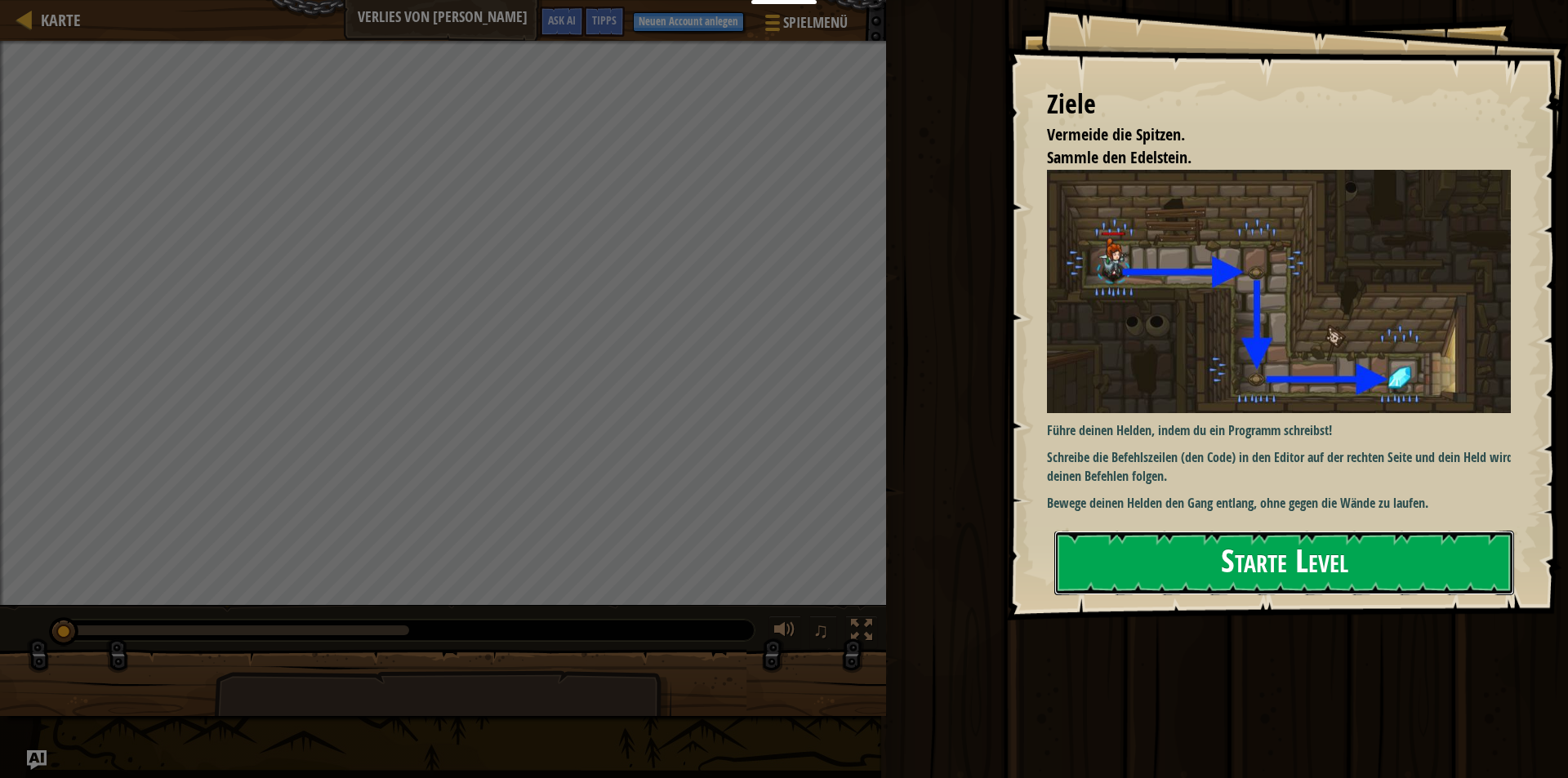
click at [1342, 551] on button "Starte Level" at bounding box center [1284, 563] width 460 height 65
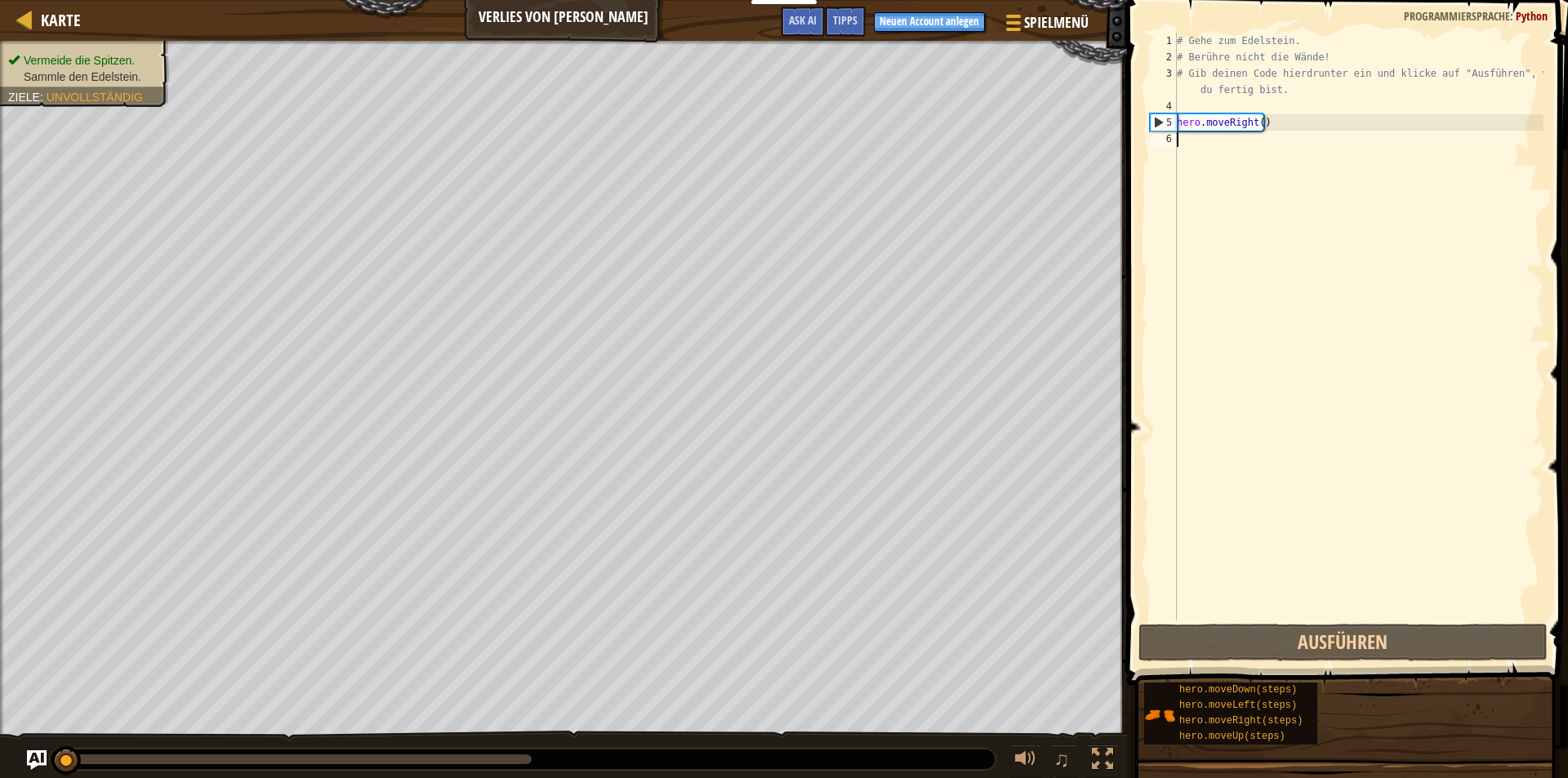
click at [1224, 158] on div "# Gehe zum Edelstein. # Berühre nicht die Wände! # Gib deinen Code hierdrunter …" at bounding box center [1359, 343] width 371 height 620
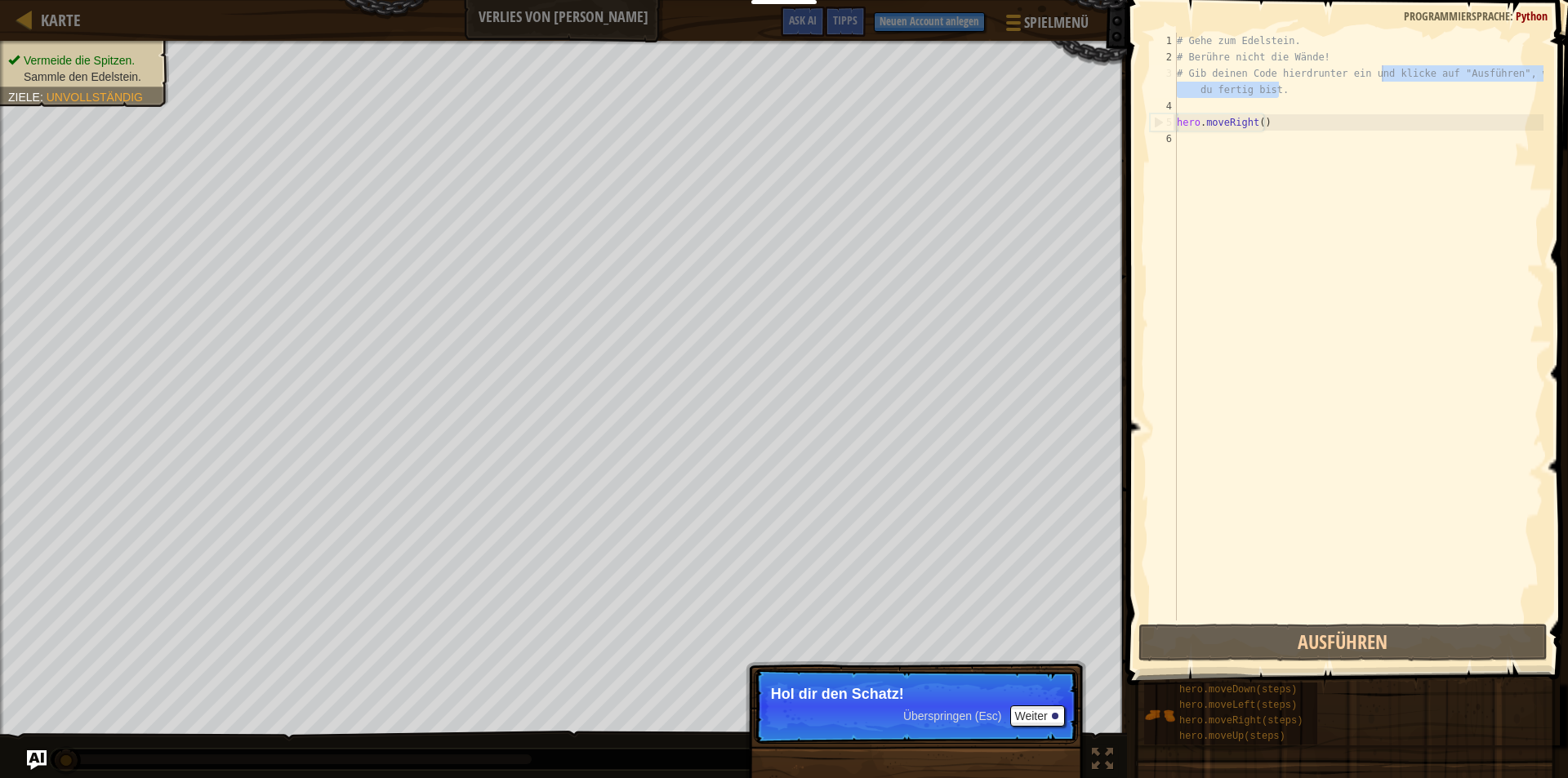
drag, startPoint x: 1320, startPoint y: 90, endPoint x: 1405, endPoint y: 74, distance: 86.5
click at [1405, 74] on div "# Gehe zum Edelstein. # Berühre nicht die Wände! # Gib deinen Code hierdrunter …" at bounding box center [1359, 343] width 371 height 620
type textarea "# Gib deinen Code hierdrunter ein und klicke auf "Ausführen", wenn du fertig bi…"
click at [1206, 164] on div "# Gehe zum Edelstein. # Berühre nicht die Wände! # Gib deinen Code hierdrunter …" at bounding box center [1359, 343] width 371 height 620
click at [1236, 139] on div "# Gehe zum Edelstein. # Berühre nicht die Wände! # Gib deinen Code hierdrunter …" at bounding box center [1359, 343] width 371 height 620
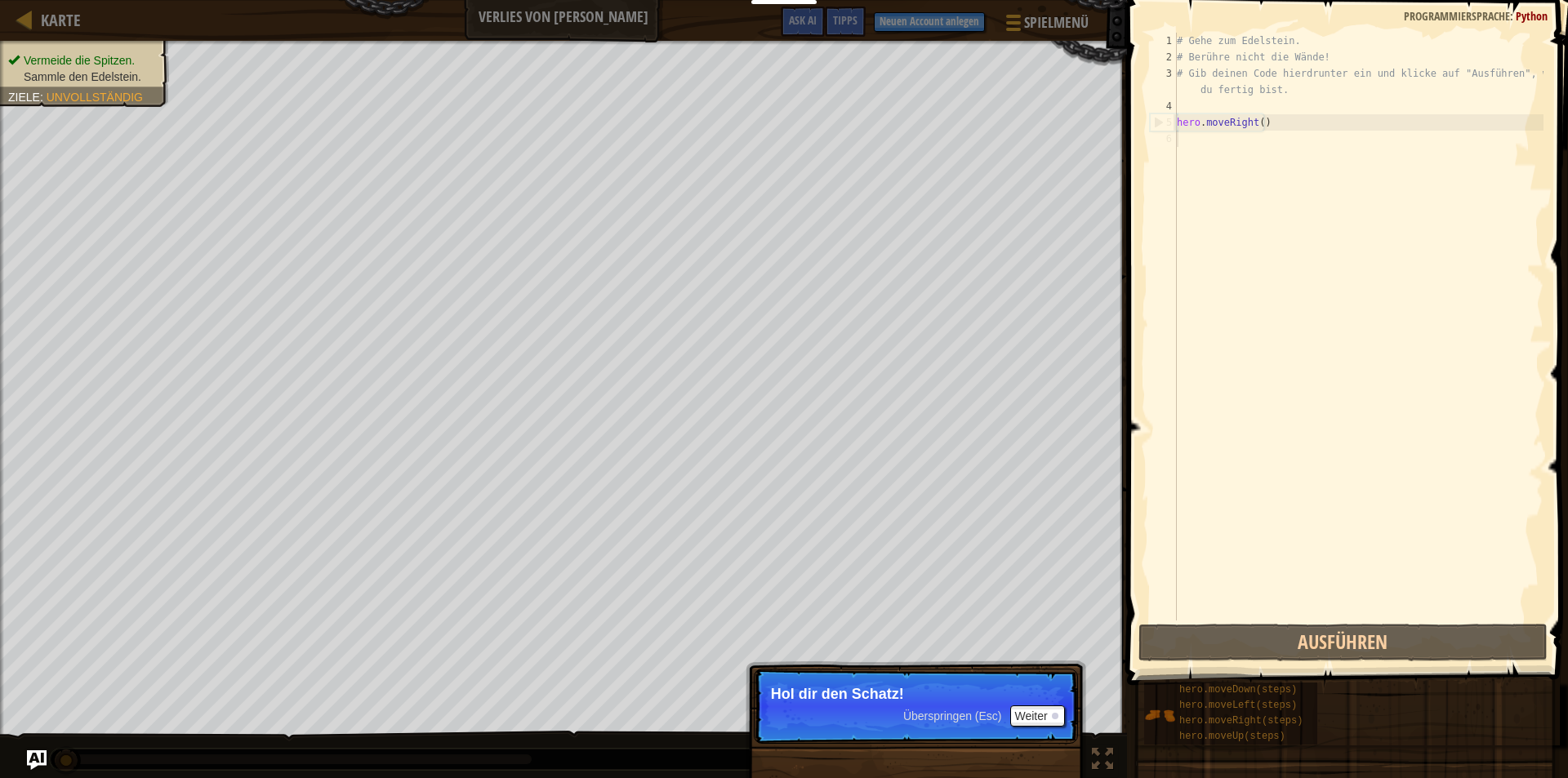
click at [1308, 124] on div "# Gehe zum Edelstein. # Berühre nicht die Wände! # Gib deinen Code hierdrunter …" at bounding box center [1359, 343] width 371 height 620
type textarea "hero.moveRight()"
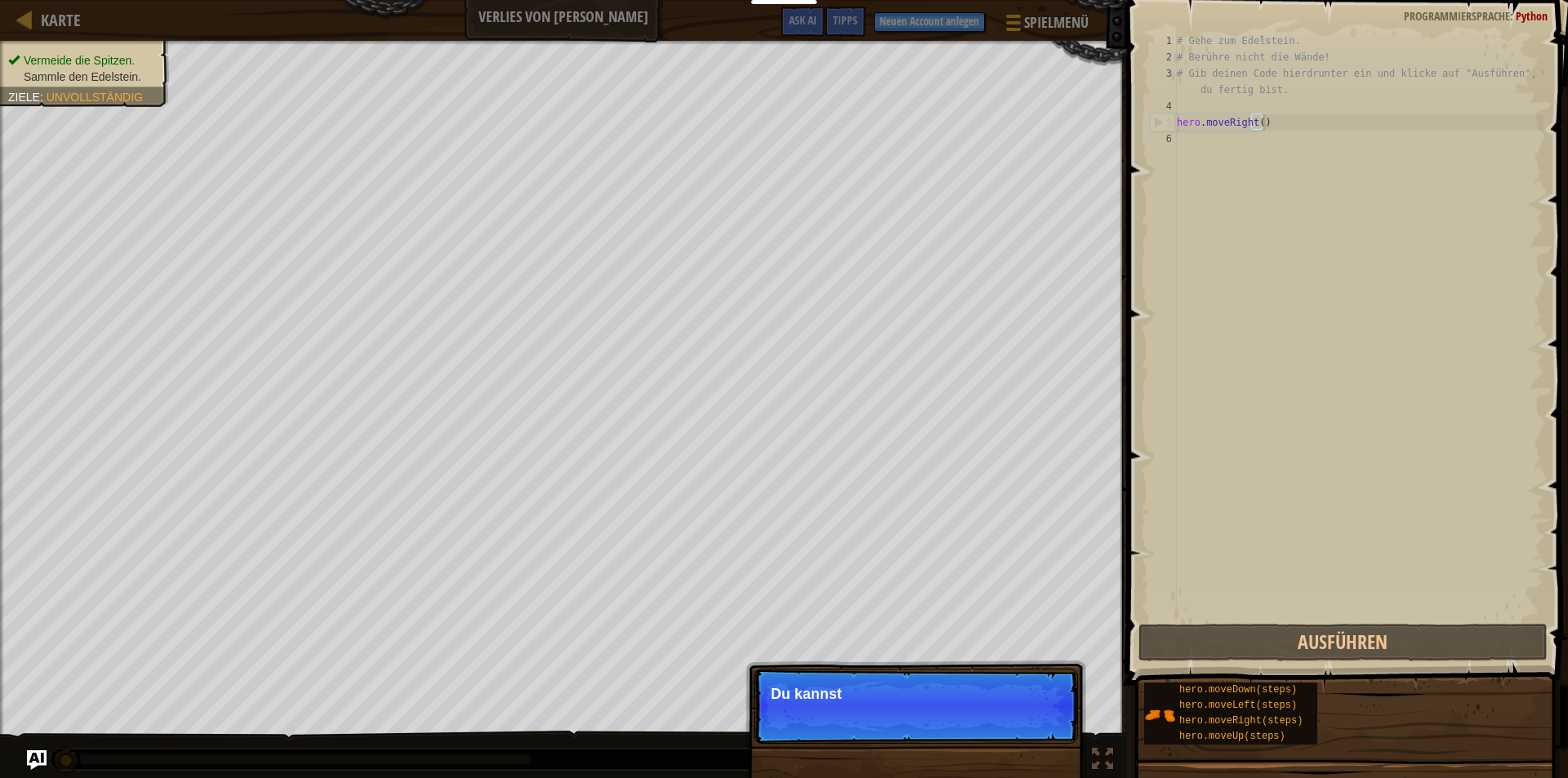
click at [1281, 128] on div "# Gehe zum Edelstein. # Berühre nicht die Wände! # Gib deinen Code hierdrunter …" at bounding box center [1359, 343] width 371 height 620
click at [1261, 163] on div "# Gehe zum Edelstein. # Berühre nicht die Wände! # Gib deinen Code hierdrunter …" at bounding box center [1359, 343] width 371 height 620
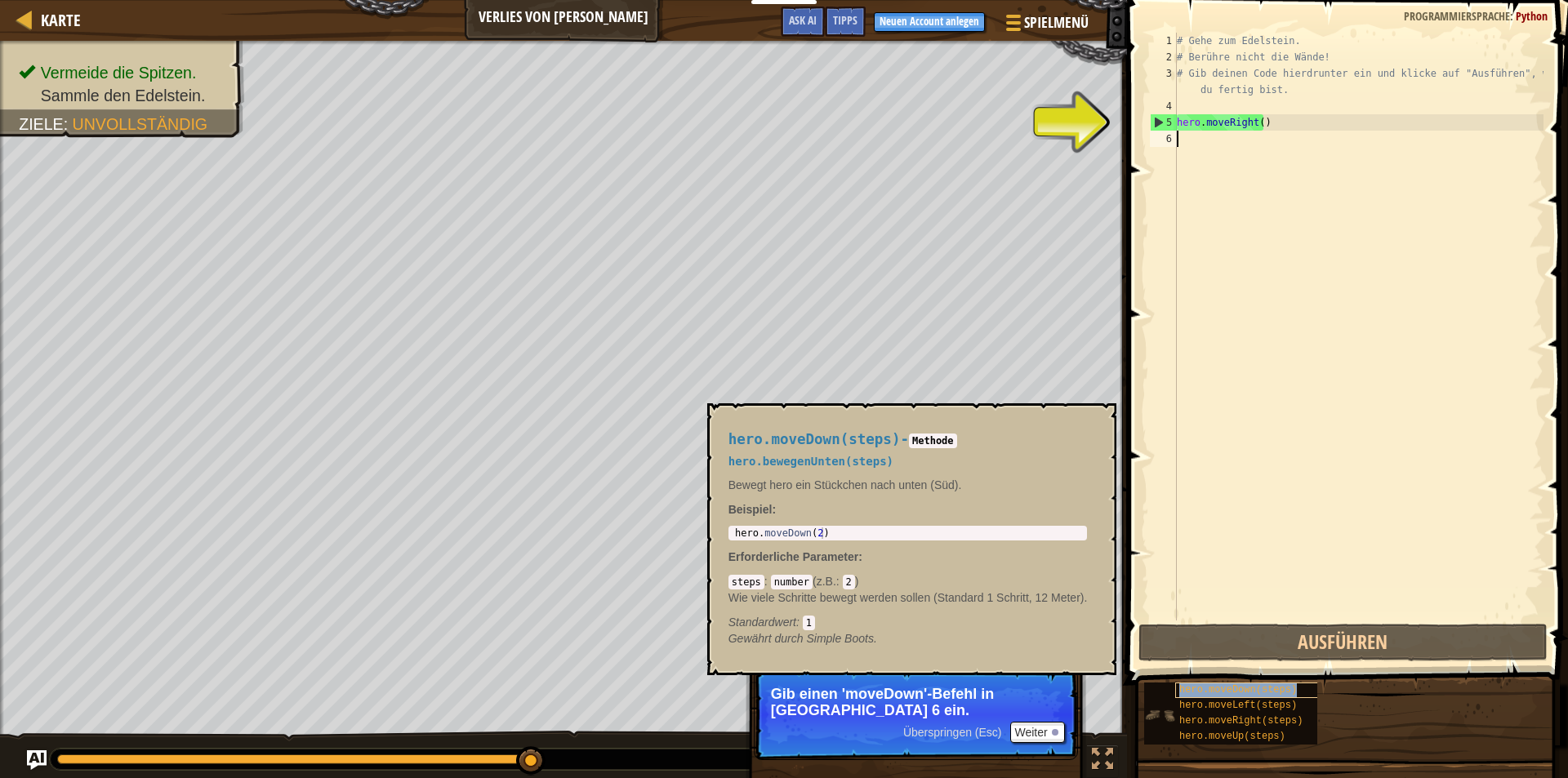
click at [1275, 690] on span "hero.moveDown(steps)" at bounding box center [1238, 690] width 117 height 11
click at [1274, 686] on span "hero.moveDown(steps)" at bounding box center [1238, 690] width 117 height 11
click at [1254, 688] on span "hero.moveDown(steps)" at bounding box center [1238, 690] width 117 height 11
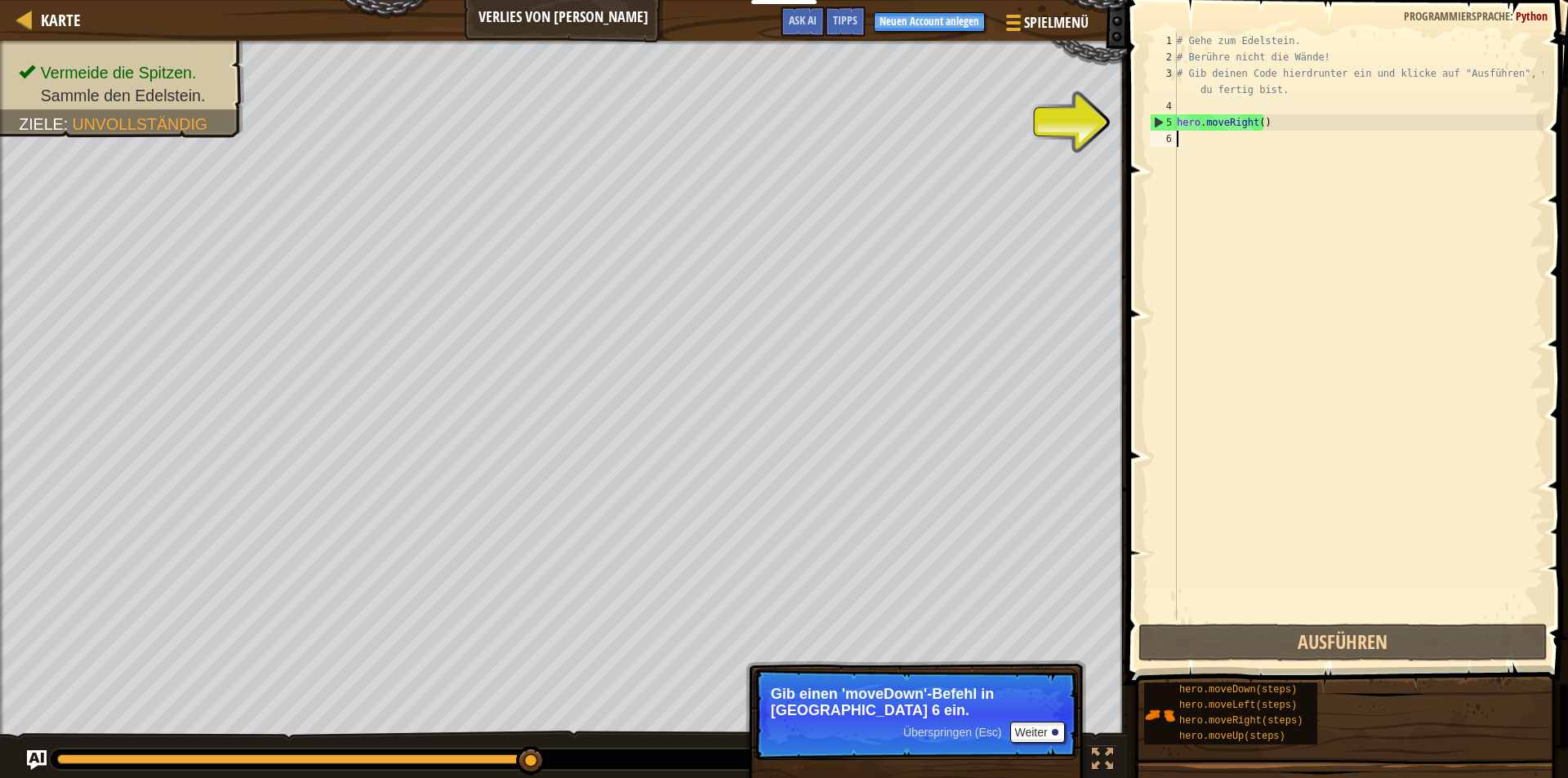
click at [1276, 192] on div "# Gehe zum Edelstein. # Berühre nicht die Wände! # Gib deinen Code hierdrunter …" at bounding box center [1359, 343] width 371 height 620
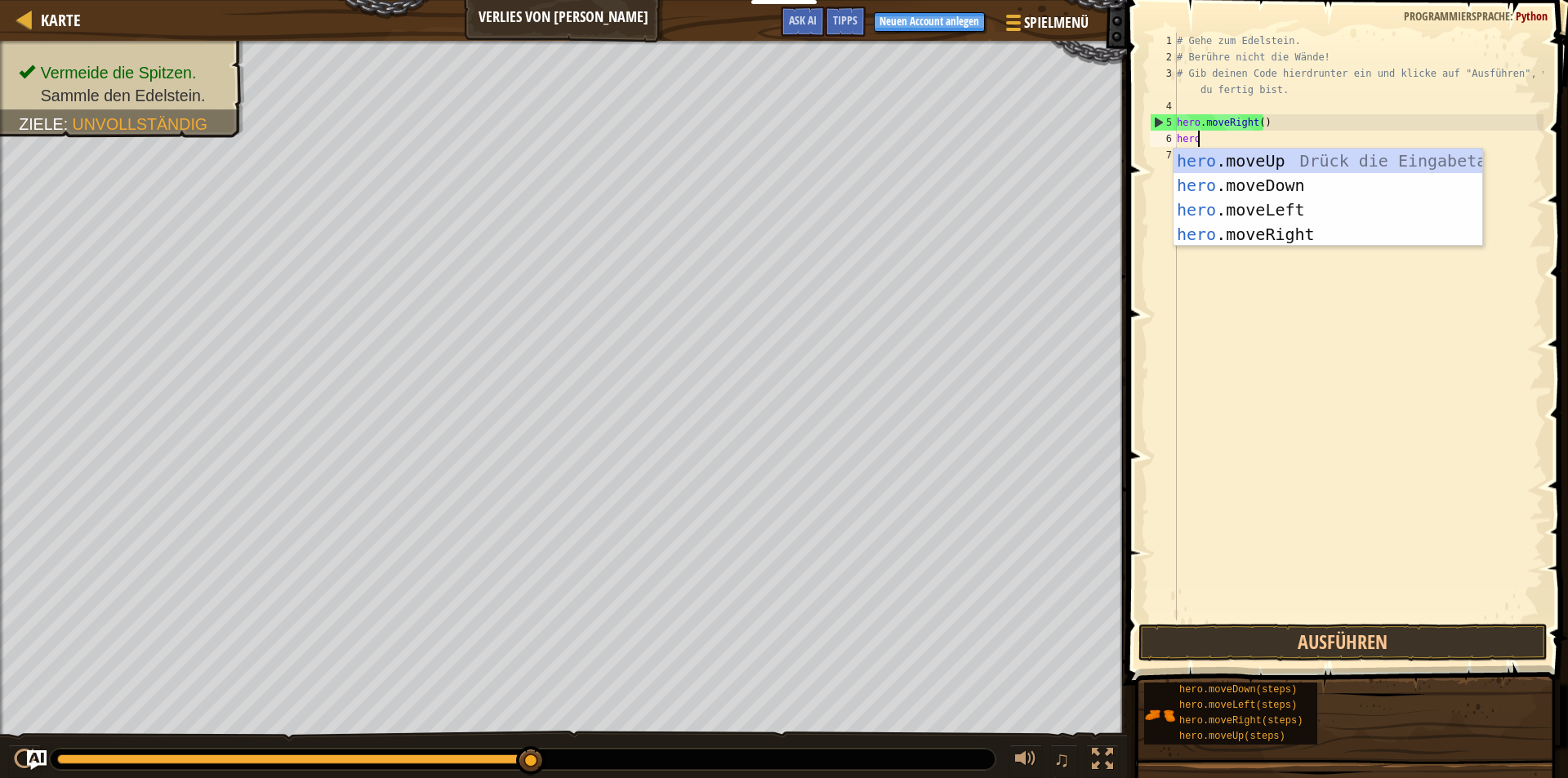
scroll to position [8, 1]
type textarea "hero."
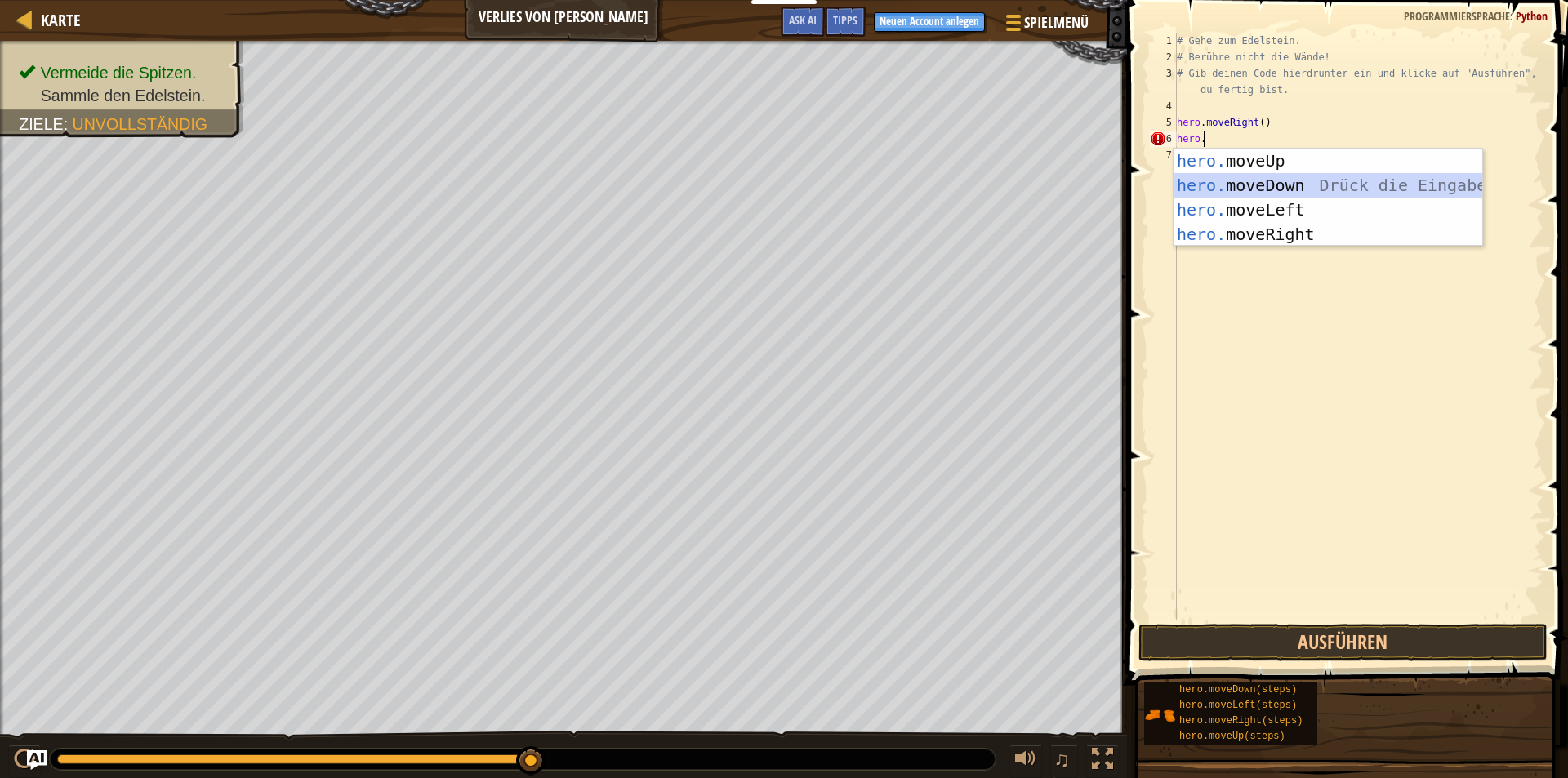
scroll to position [8, 0]
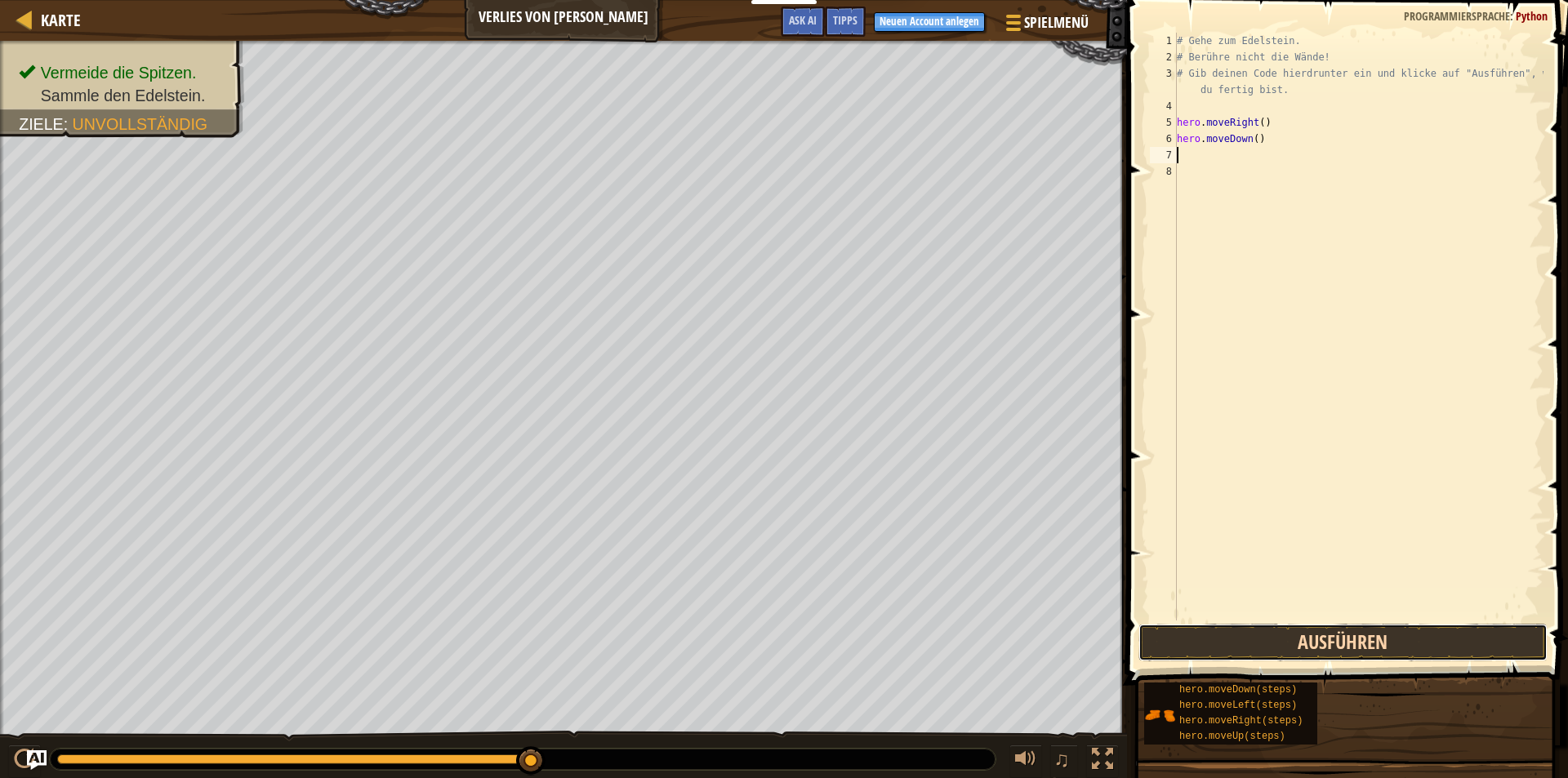
click at [1351, 641] on button "Ausführen" at bounding box center [1343, 642] width 410 height 37
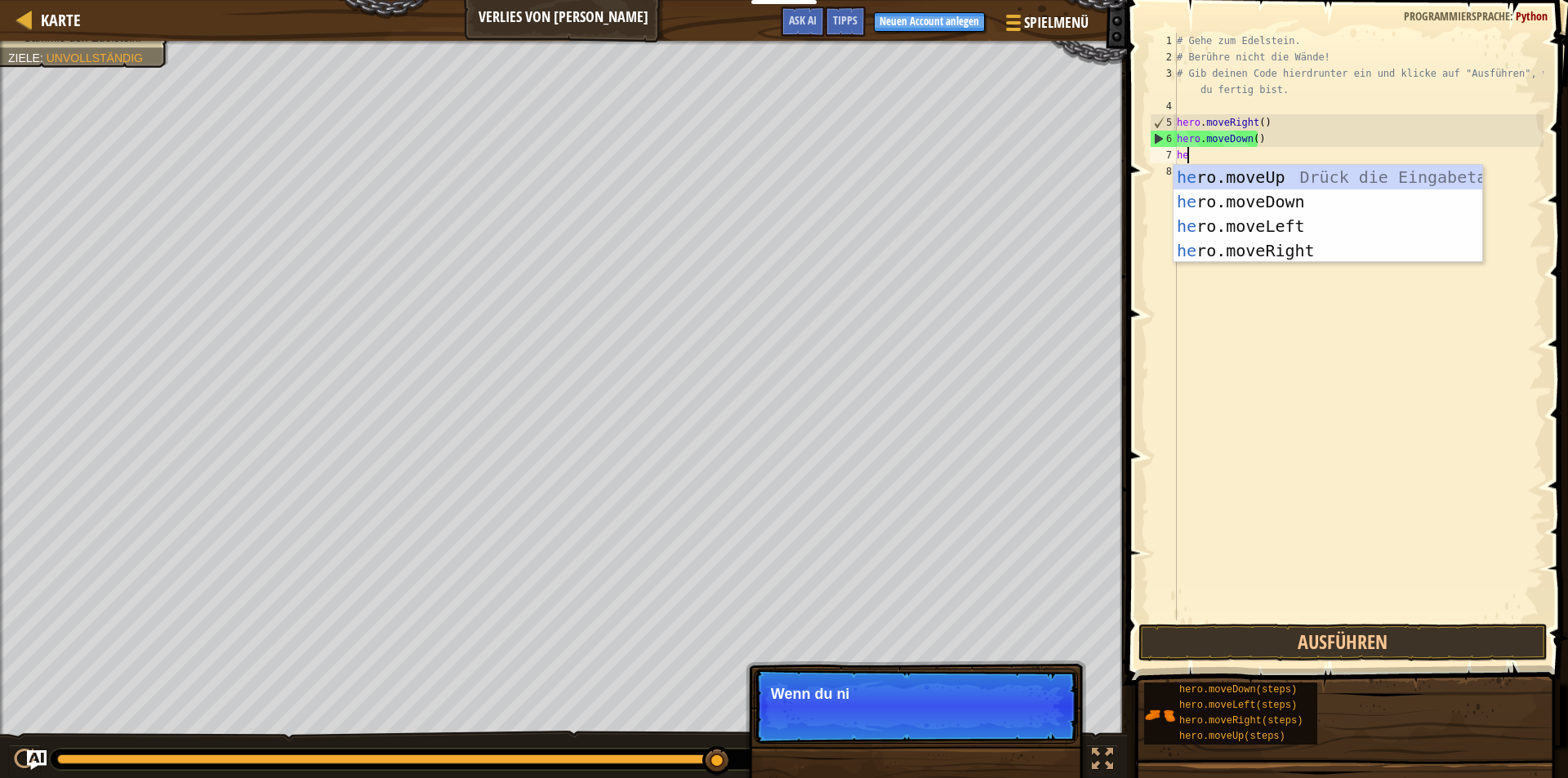
type textarea "hero"
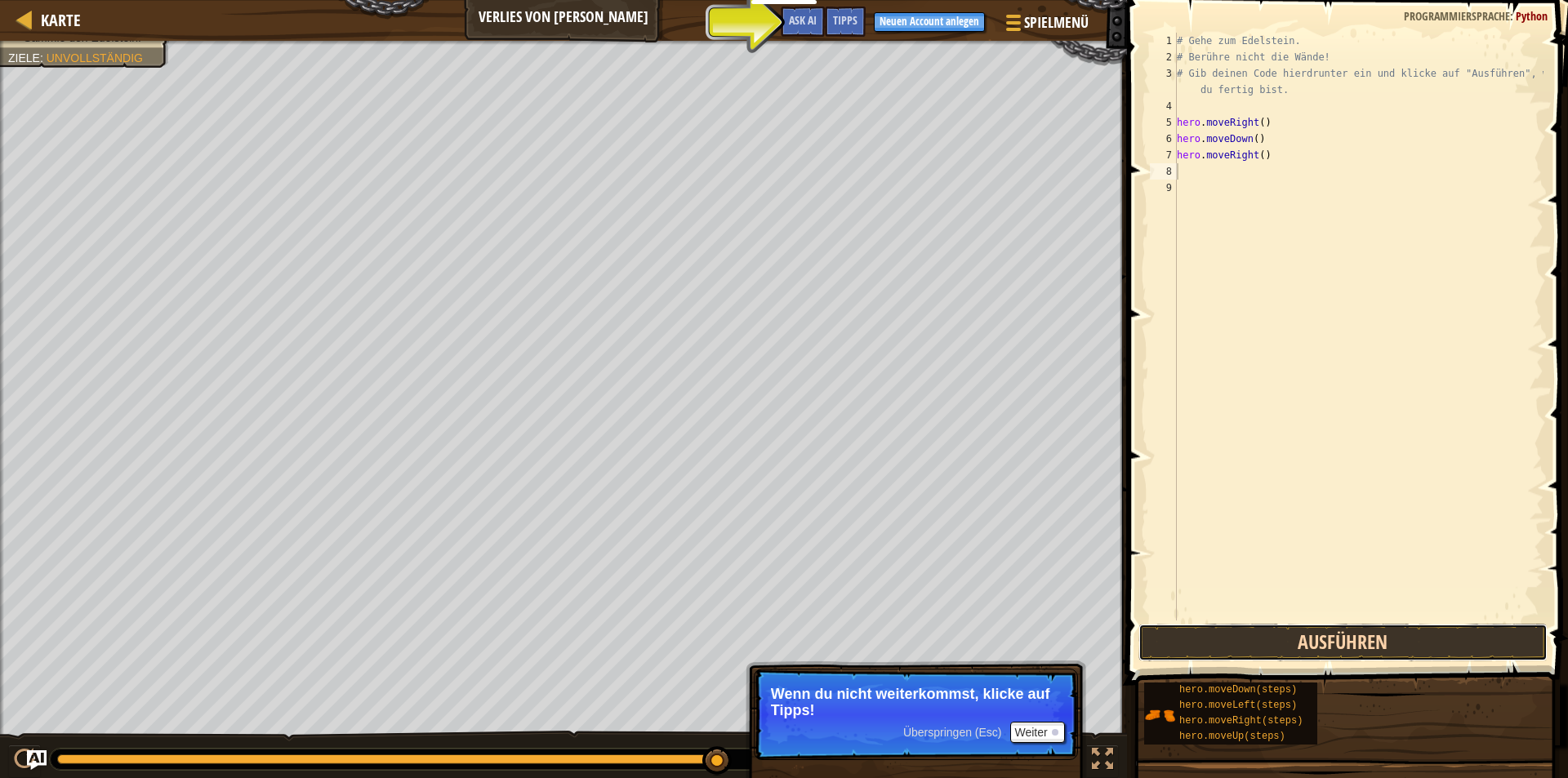
click at [1277, 646] on button "Ausführen" at bounding box center [1343, 642] width 410 height 37
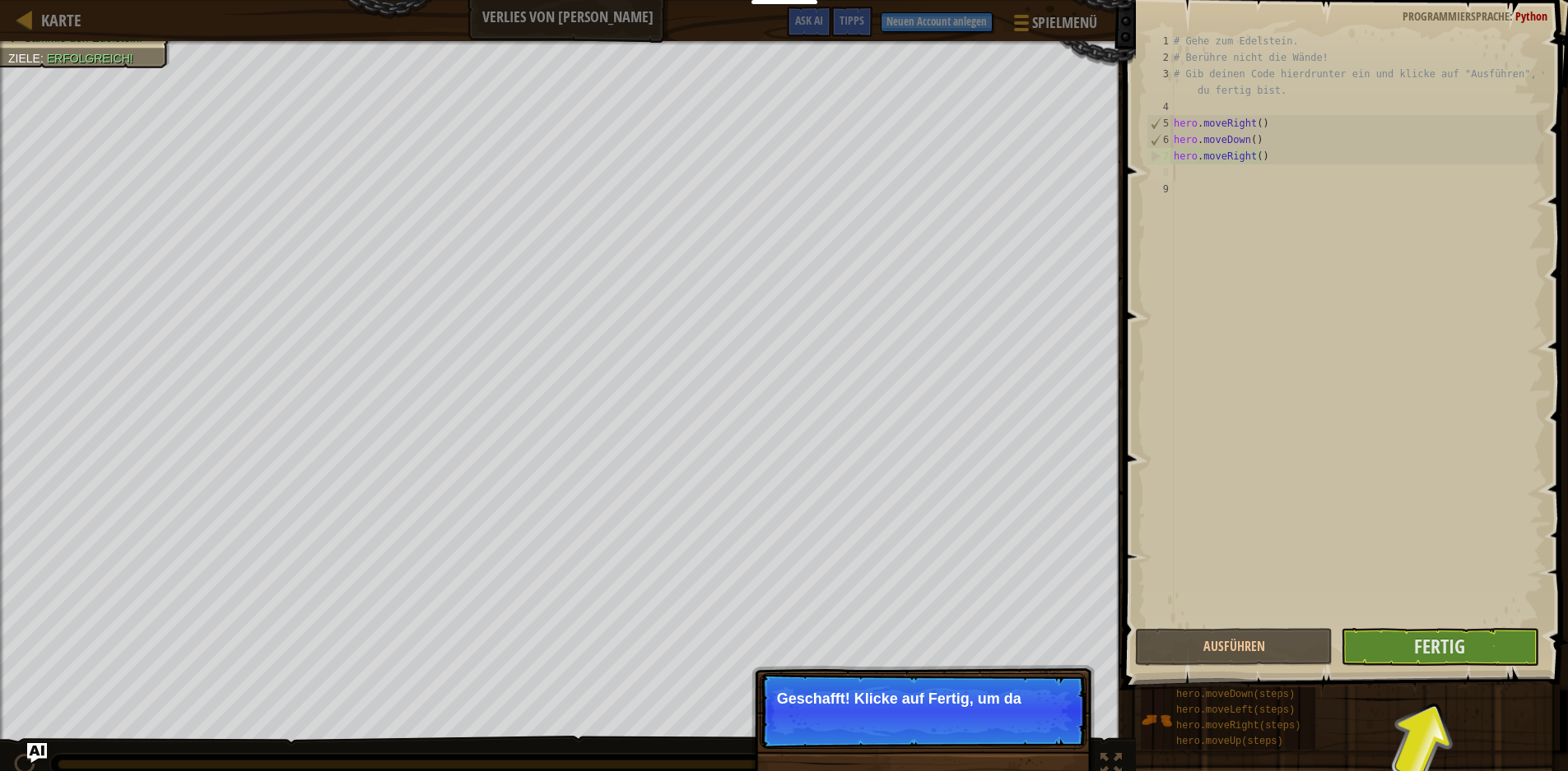
click at [861, 710] on p "Geschafft! Klicke auf Fertig, um da" at bounding box center [923, 711] width 327 height 76
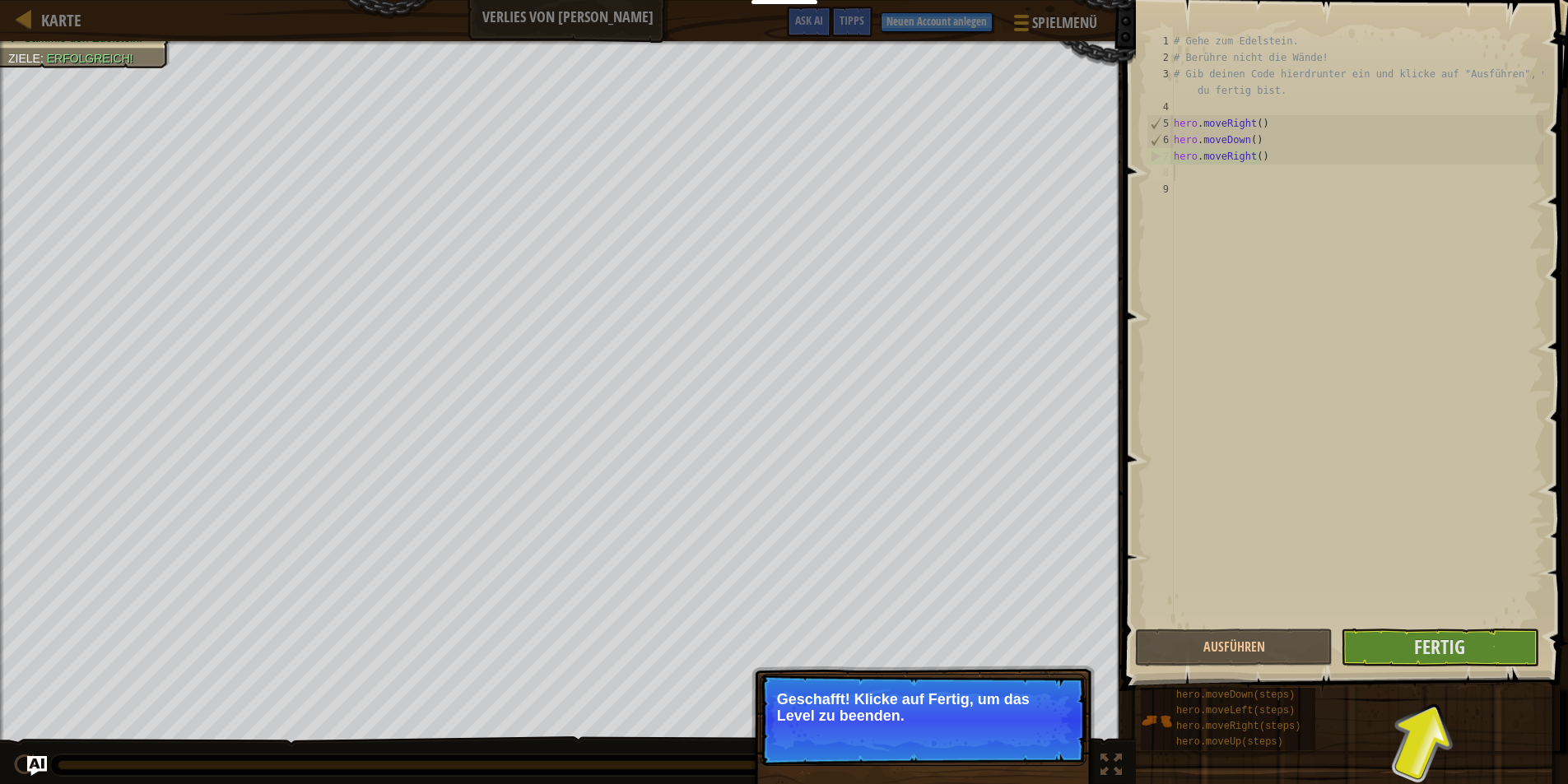
click at [1250, 183] on div "# Gehe zum Edelstein. # Berühre nicht die Wände! # Gib deinen Code hierdrunter …" at bounding box center [1356, 345] width 373 height 625
click at [1227, 192] on div "# Gehe zum Edelstein. # Berühre nicht die Wände! # Gib deinen Code hierdrunter …" at bounding box center [1356, 345] width 373 height 625
click at [1228, 178] on div "# Gehe zum Edelstein. # Berühre nicht die Wände! # Gib deinen Code hierdrunter …" at bounding box center [1356, 345] width 373 height 625
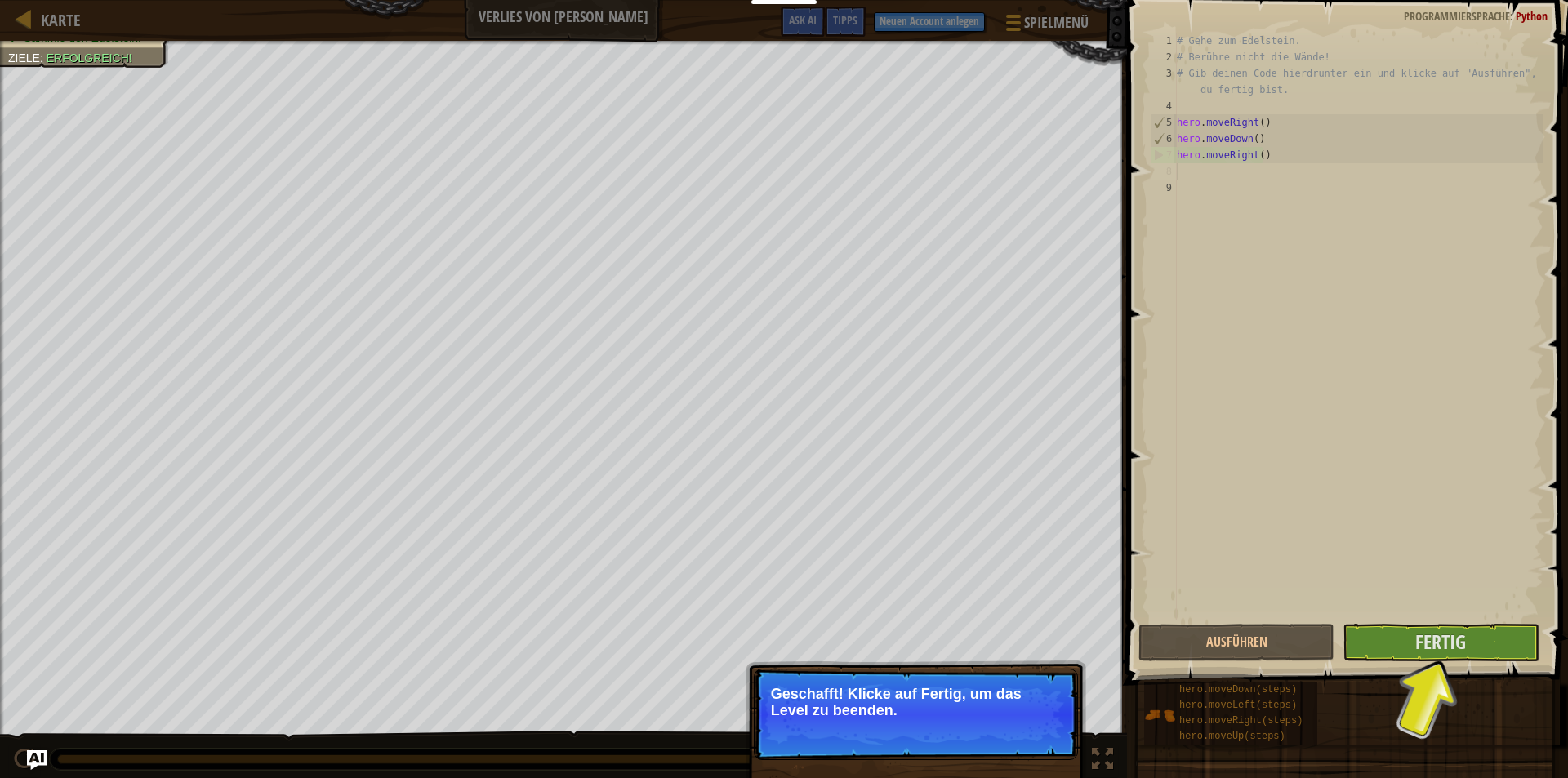
click at [1219, 177] on div "# Gehe zum Edelstein. # Berühre nicht die Wände! # Gib deinen Code hierdrunter …" at bounding box center [1359, 343] width 371 height 620
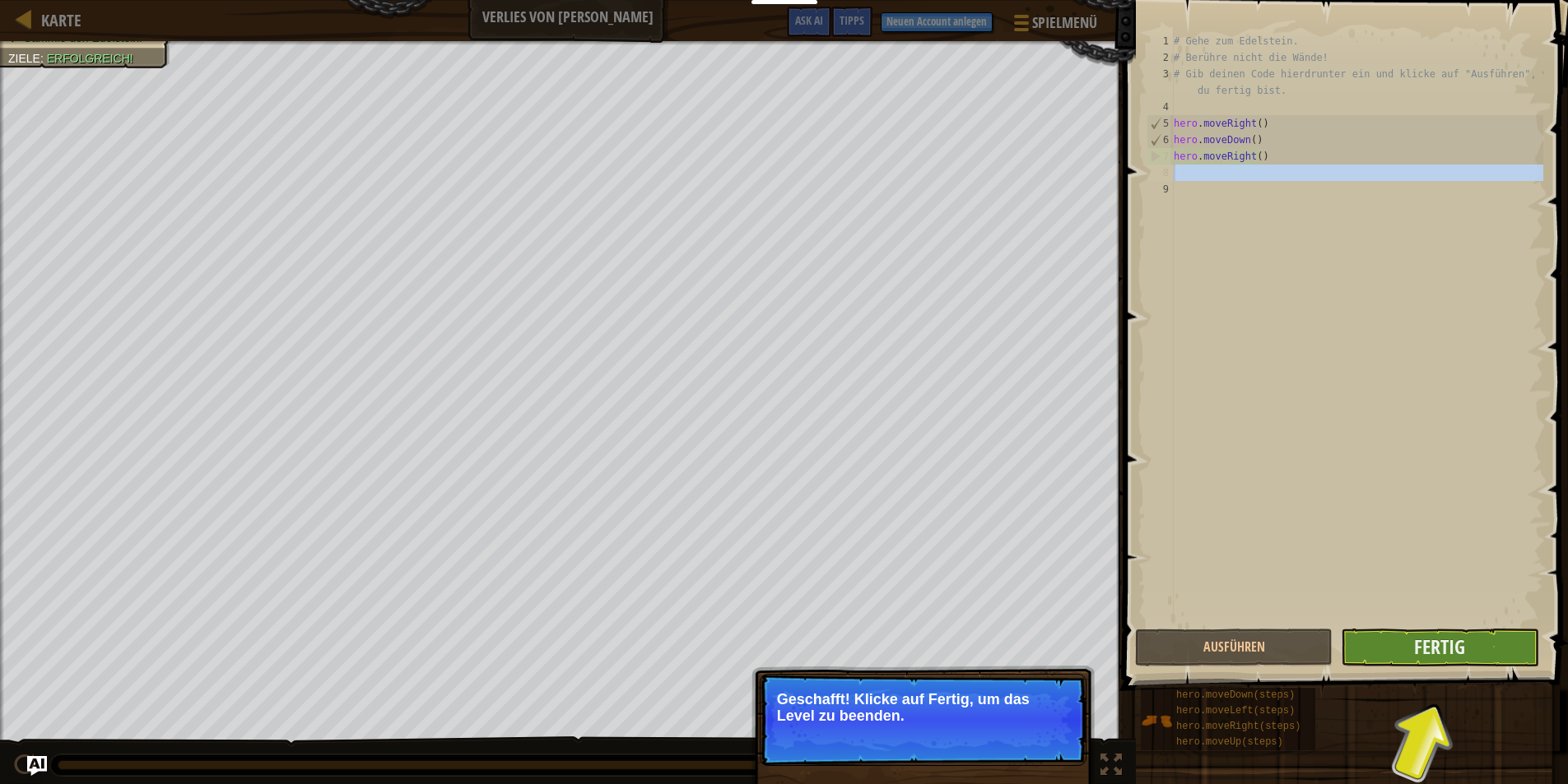
drag, startPoint x: 1496, startPoint y: 617, endPoint x: 1476, endPoint y: 630, distance: 23.9
click at [1496, 619] on div "# Gehe zum Edelstein. # Berühre nicht die Wände! # Gib deinen Code hierdrunter …" at bounding box center [1356, 329] width 373 height 593
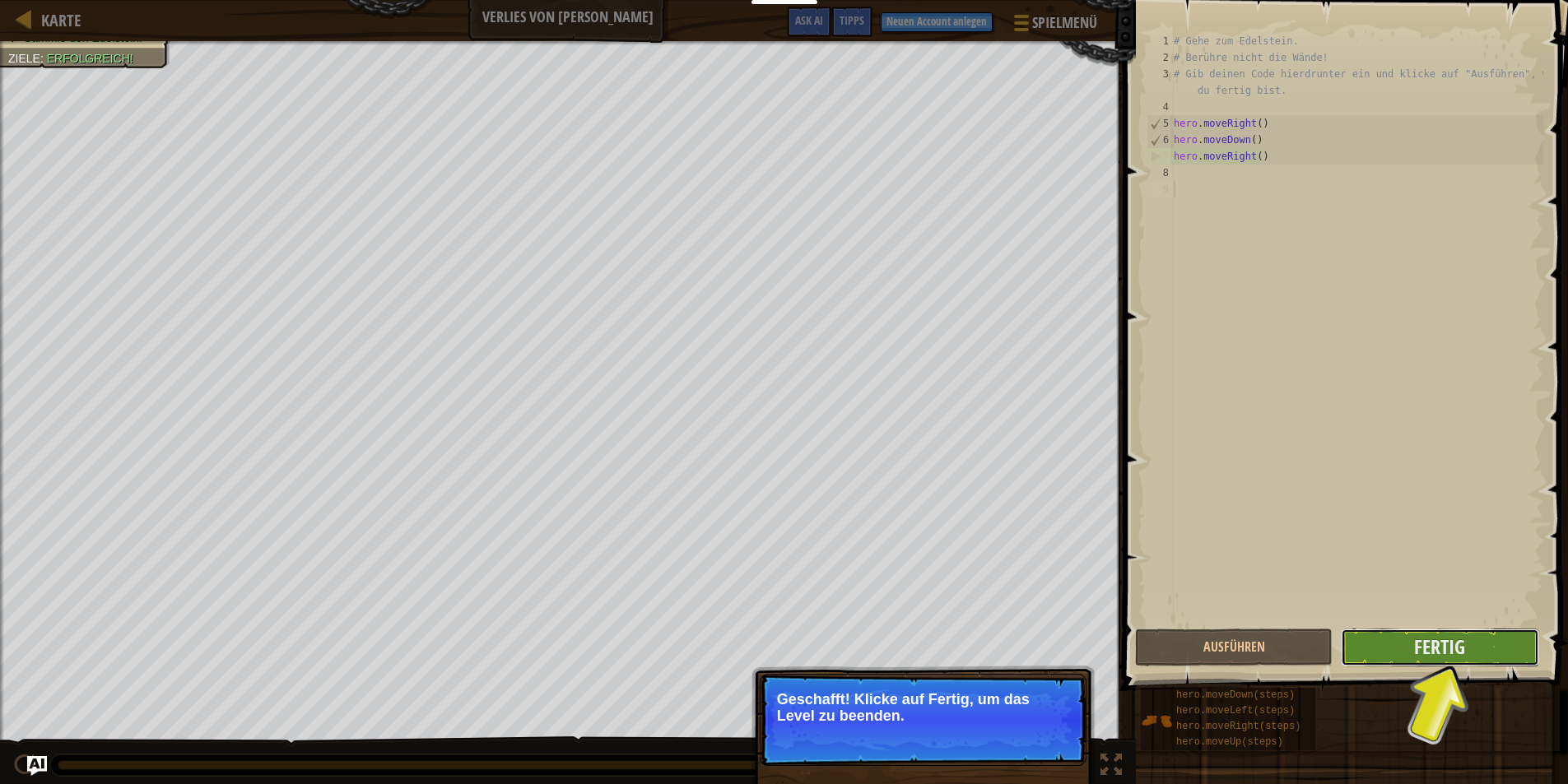
click at [1472, 636] on button "Fertig" at bounding box center [1439, 647] width 197 height 38
